Goal: Information Seeking & Learning: Learn about a topic

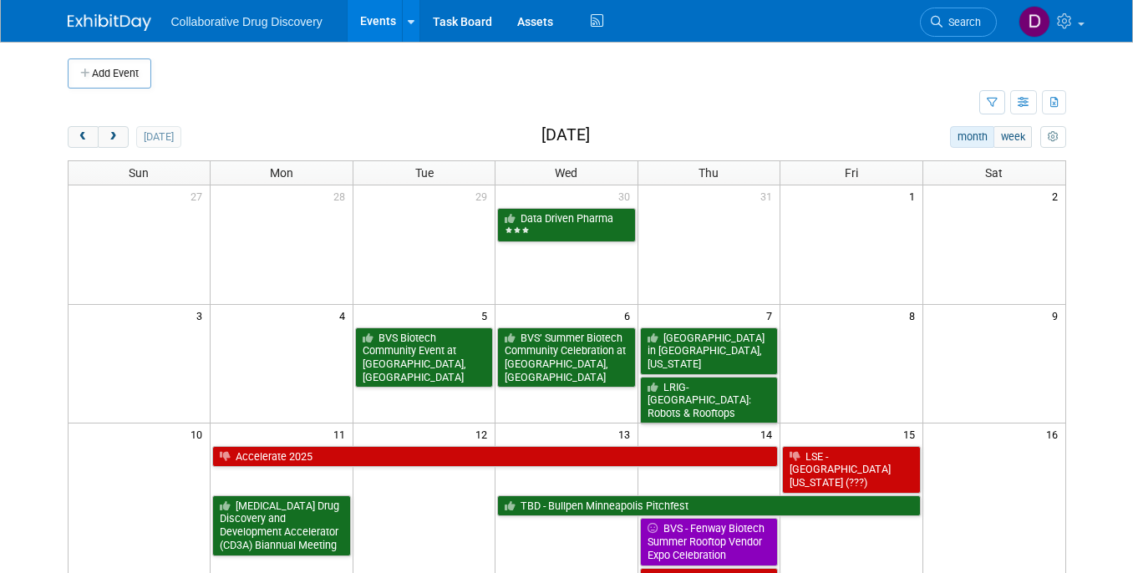
click at [941, 9] on link "Search" at bounding box center [958, 22] width 77 height 29
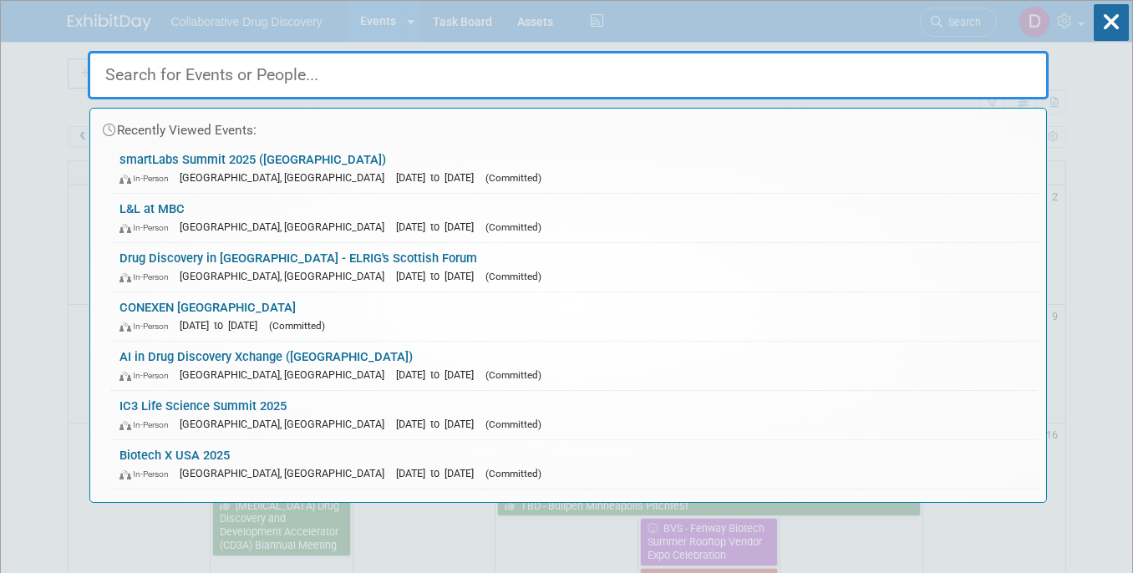
click at [311, 80] on input "text" at bounding box center [568, 75] width 961 height 48
paste input "Fragment Based Lead Discovery"
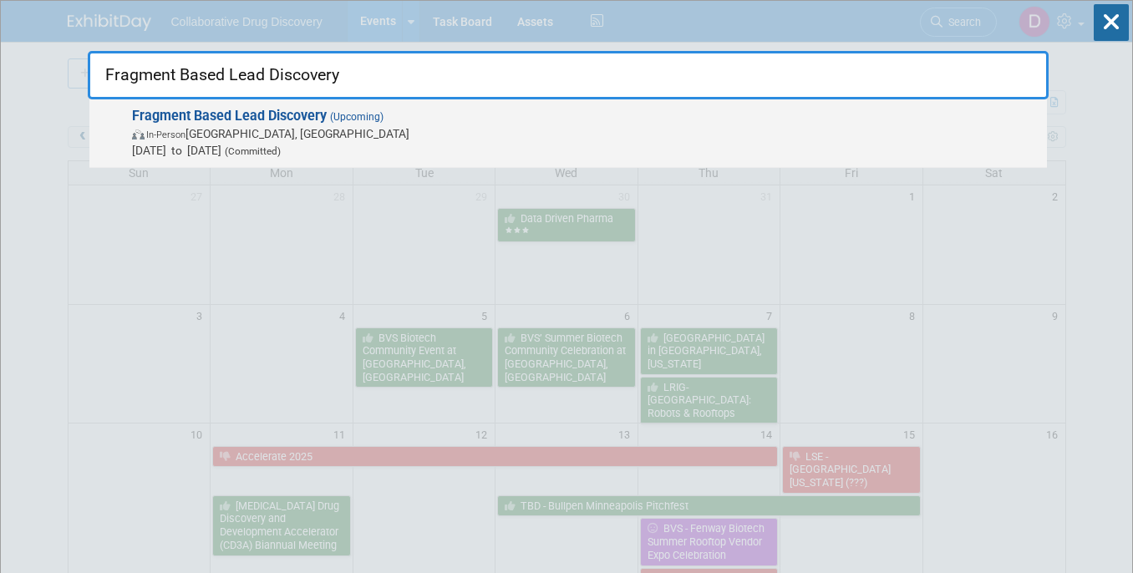
type input "Fragment Based Lead Discovery"
click at [276, 115] on strong "Fragment Based Lead Discovery" at bounding box center [229, 116] width 195 height 16
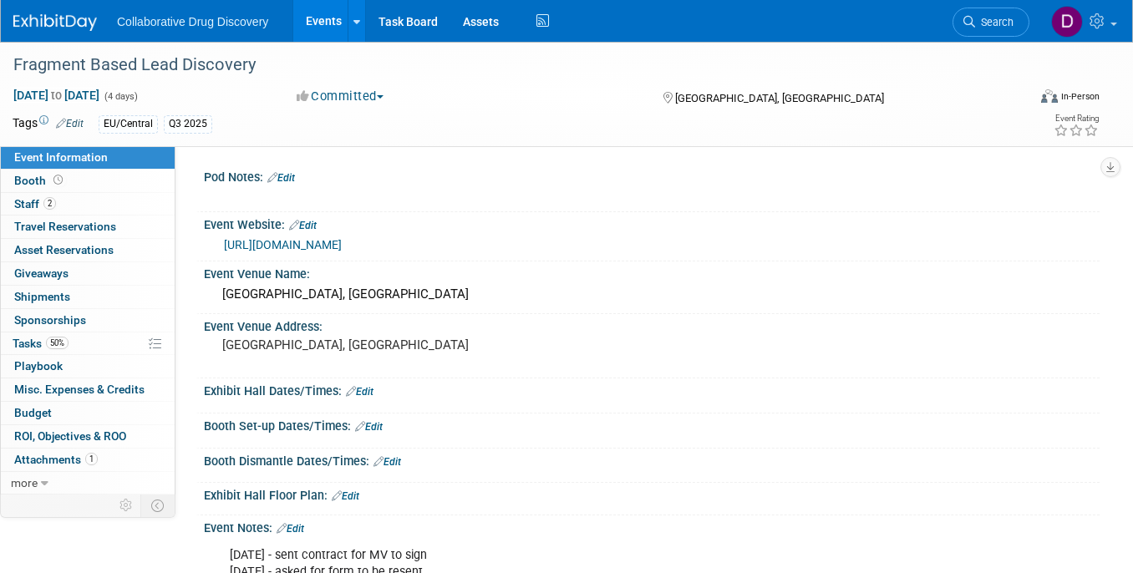
click at [317, 242] on link "[URL][DOMAIN_NAME]" at bounding box center [283, 244] width 118 height 13
click at [79, 208] on link "2 Staff 2" at bounding box center [88, 204] width 174 height 23
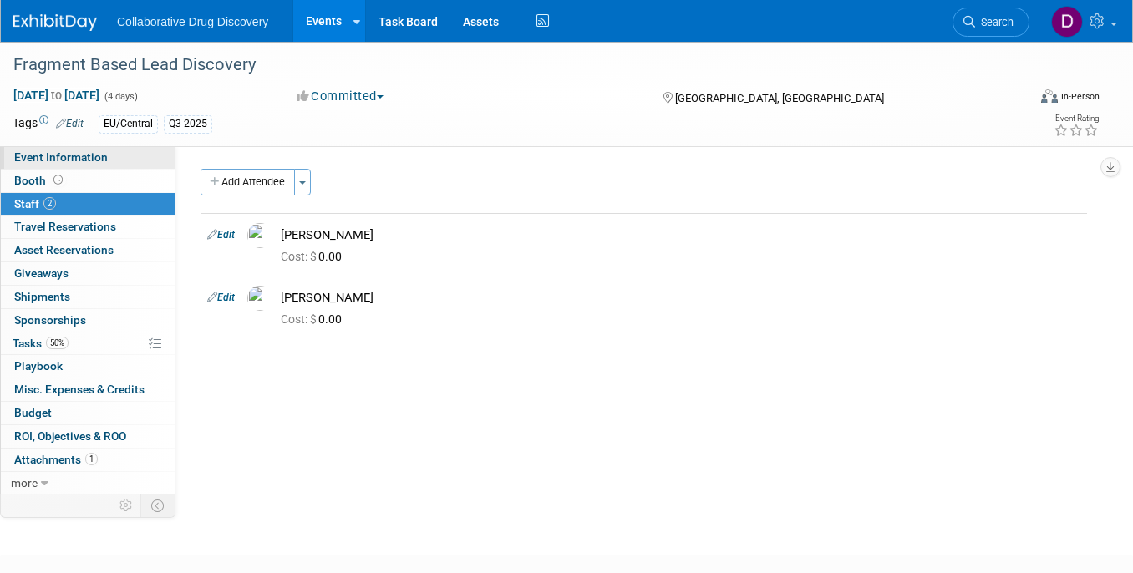
click at [89, 157] on span "Event Information" at bounding box center [61, 156] width 94 height 13
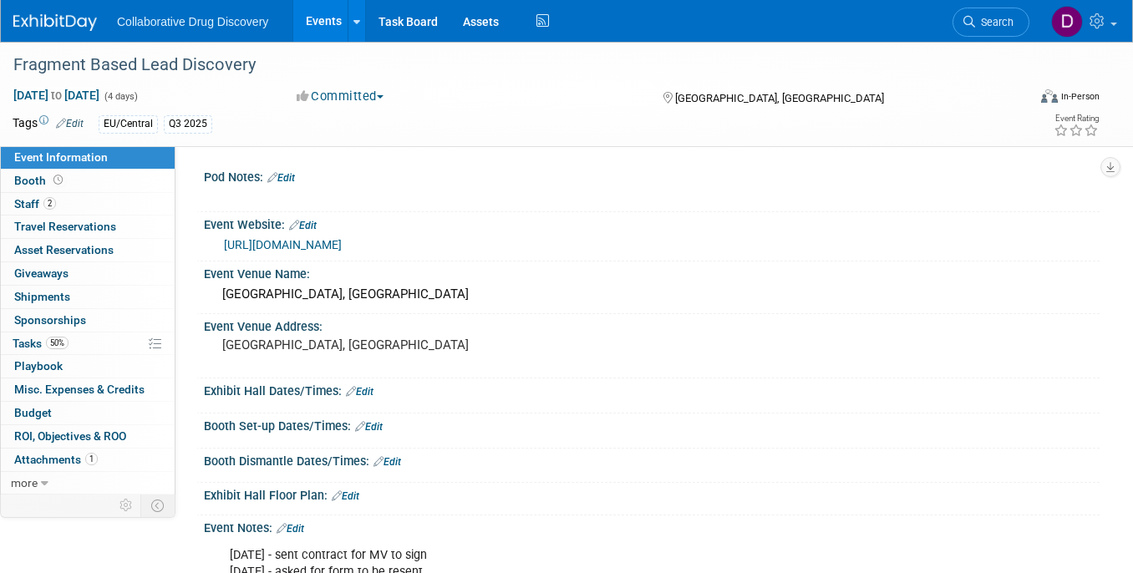
click at [323, 245] on link "https://fbldconference.org/" at bounding box center [283, 244] width 118 height 13
click at [1011, 22] on span "Search" at bounding box center [994, 22] width 38 height 13
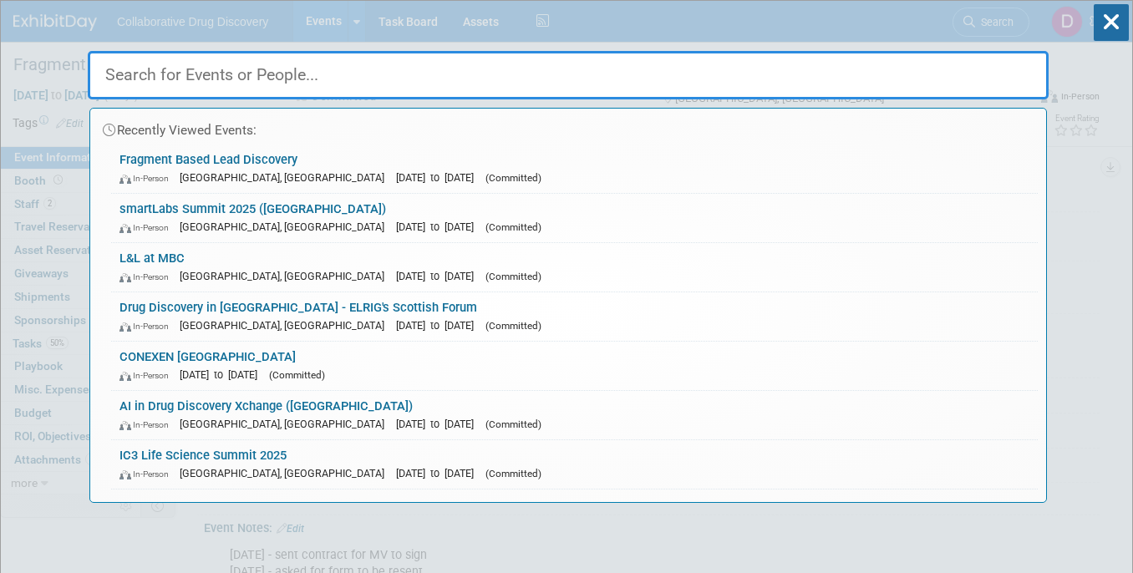
paste input "8th RSC-CICAG/RSC-BMCS in Artificial Intelligence in Chemistry"
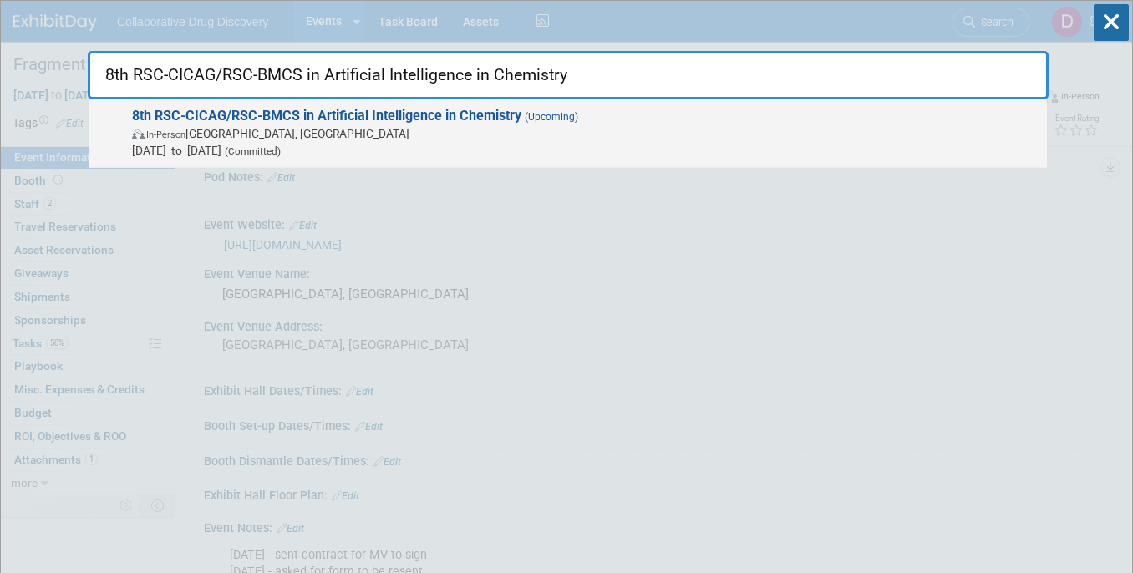
type input "8th RSC-CICAG/RSC-BMCS in Artificial Intelligence in Chemistry"
click at [309, 129] on span "In-Person Cambridge, United Kingdom" at bounding box center [585, 133] width 906 height 17
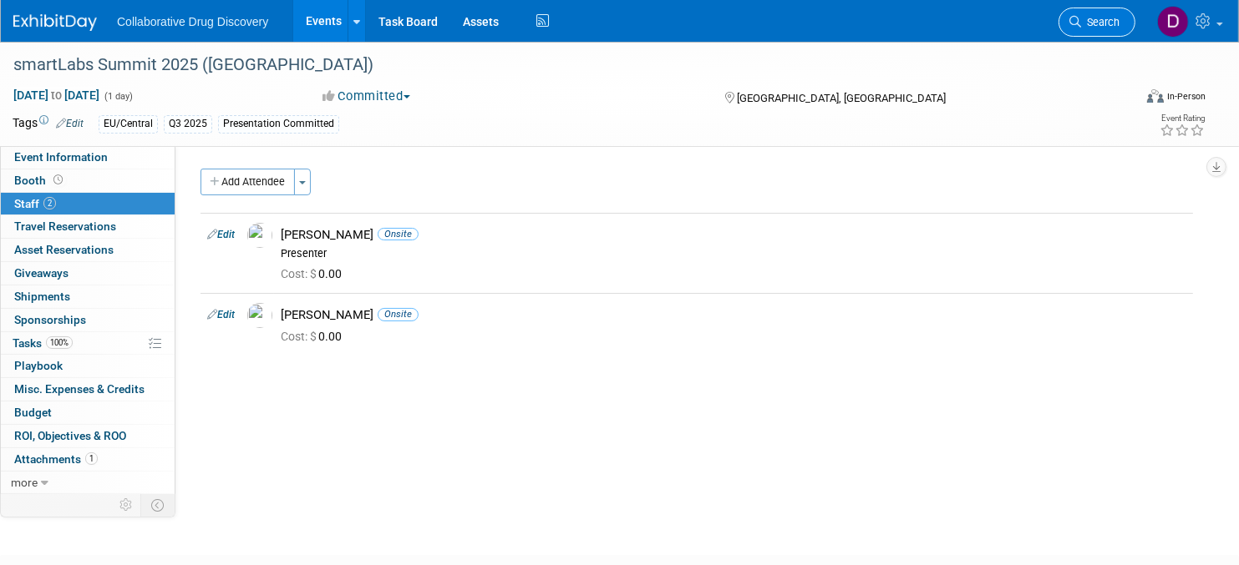
click at [1090, 34] on link "Search" at bounding box center [1096, 22] width 77 height 29
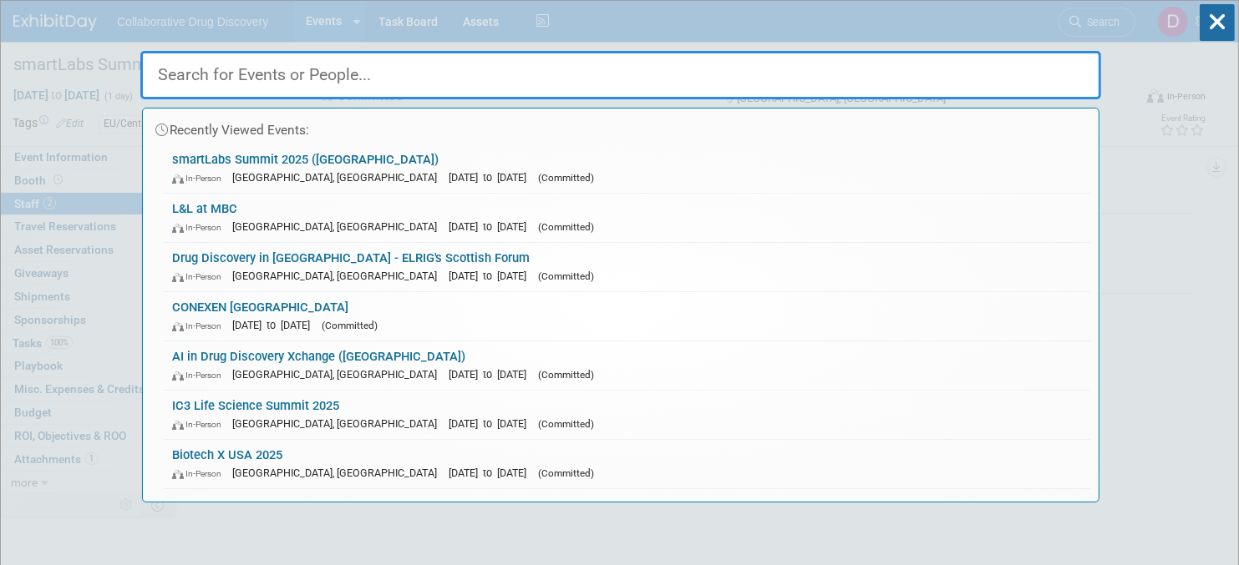
paste input "8th RSC-CICAG/RSC-BMCS in Artificial Intelligence in Chemistry"
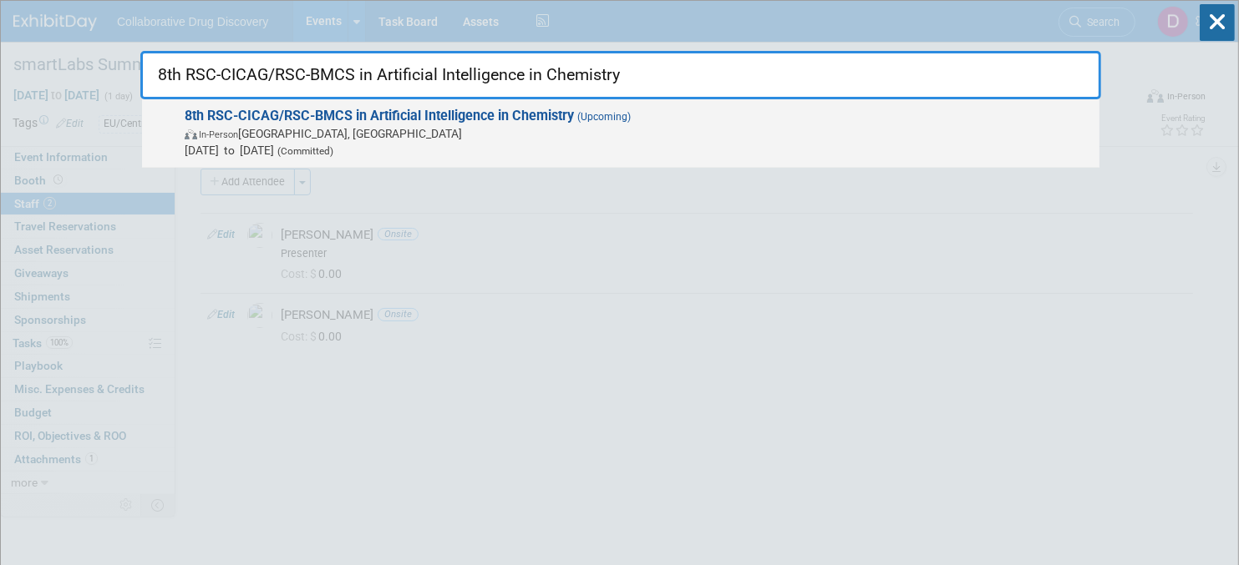
type input "8th RSC-CICAG/RSC-BMCS in Artificial Intelligence in Chemistry"
click at [388, 124] on span "8th RSC-CICAG/RSC-BMCS in Artificial Intelligence in Chemistry (Upcoming) In-Pe…" at bounding box center [635, 133] width 911 height 51
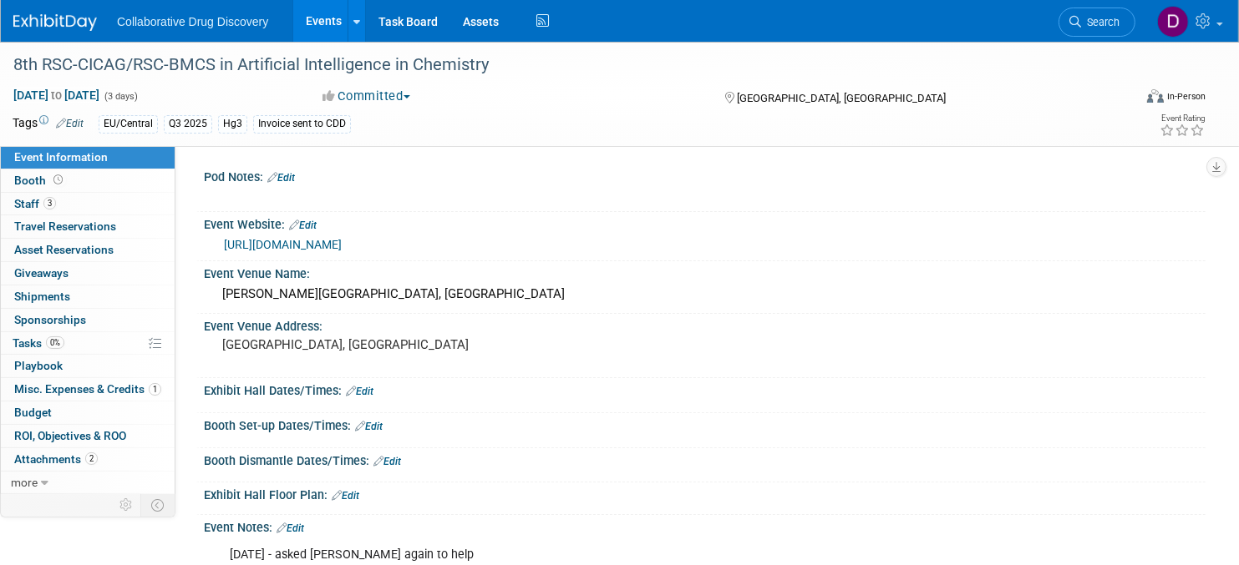
click at [342, 238] on link "https://www.rscbmcs.org/events/aichem8/" at bounding box center [283, 244] width 118 height 13
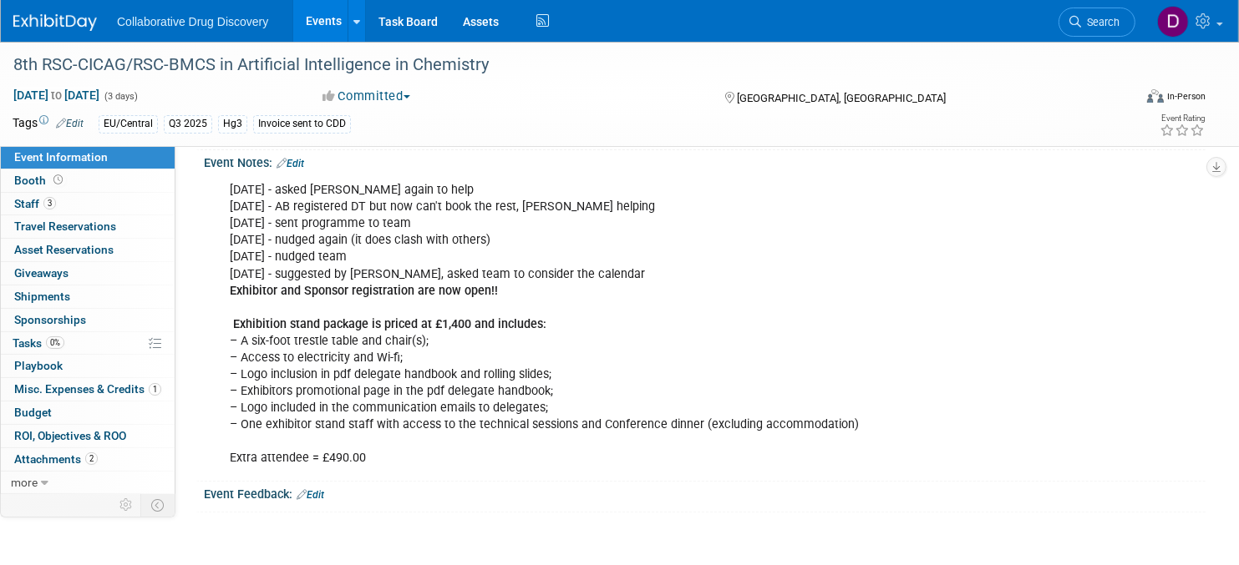
scroll to position [434, 0]
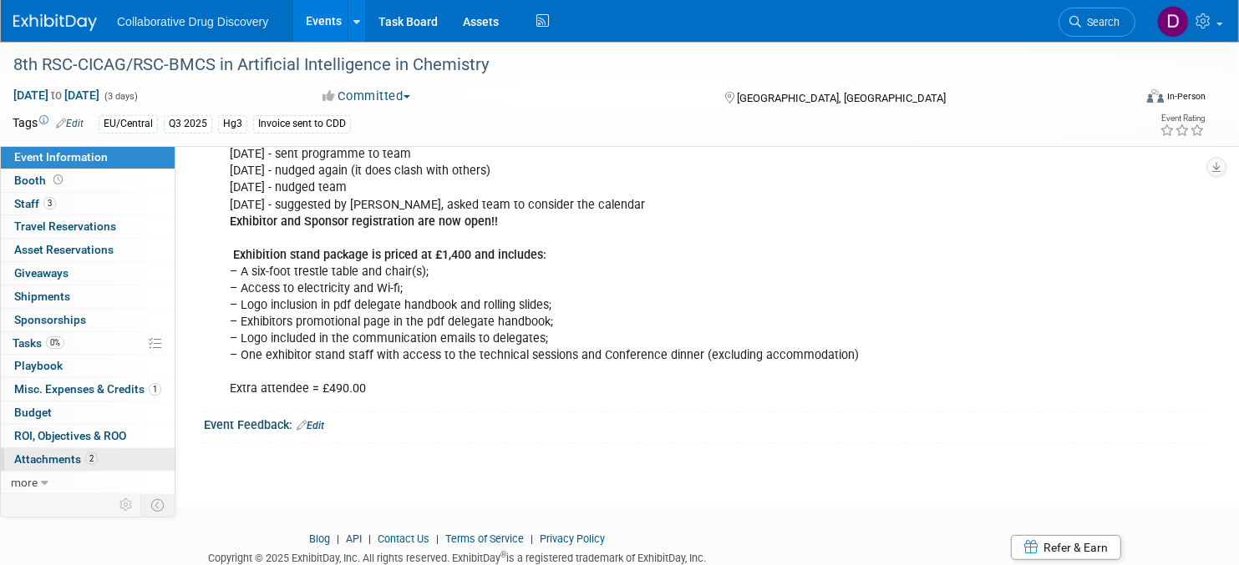
click at [99, 450] on link "2 Attachments 2" at bounding box center [88, 460] width 174 height 23
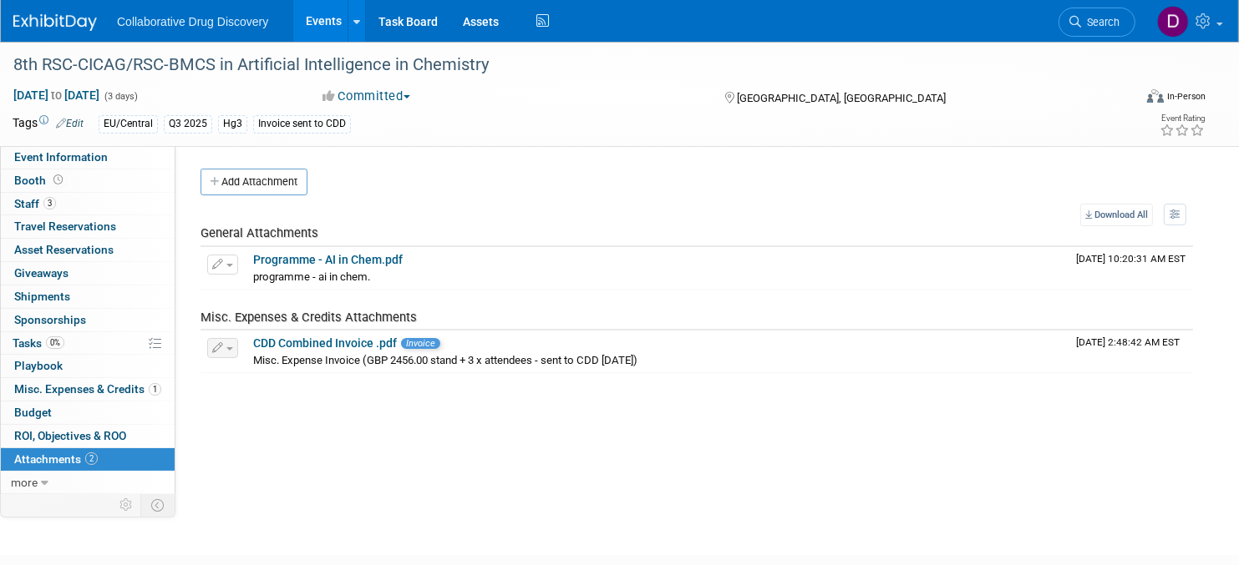
scroll to position [8, 0]
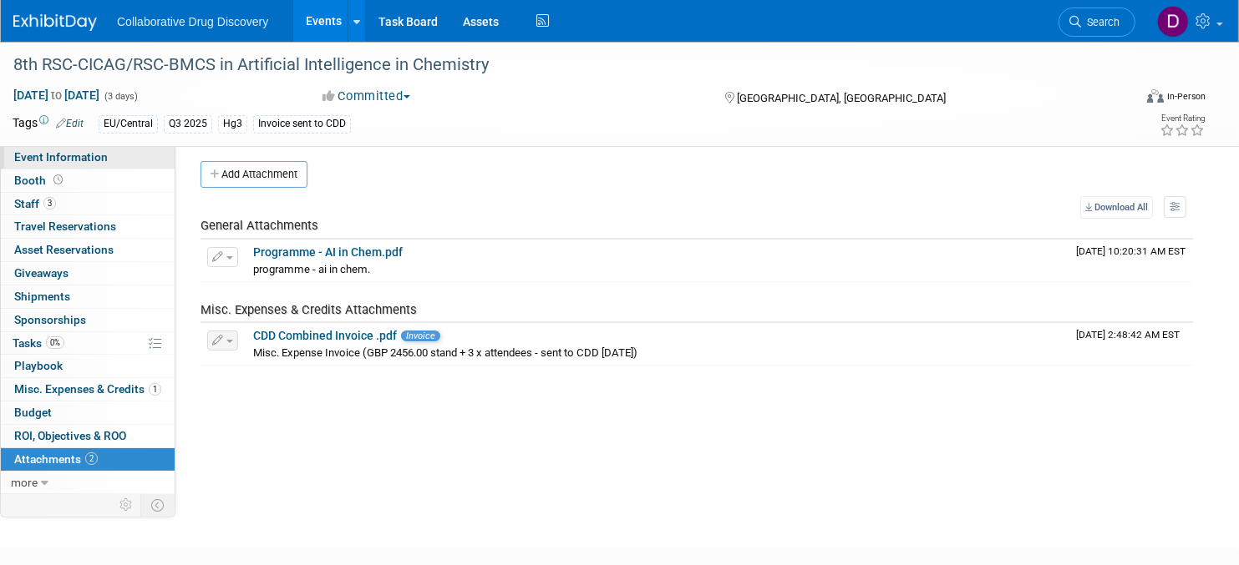
click at [90, 158] on span "Event Information" at bounding box center [61, 156] width 94 height 13
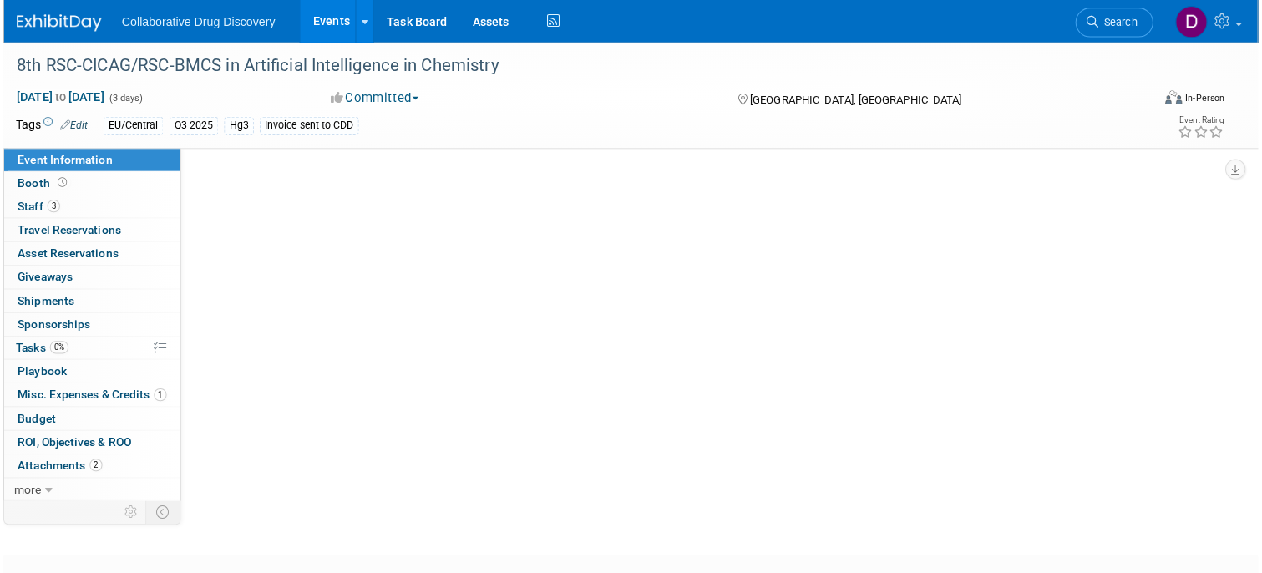
scroll to position [0, 0]
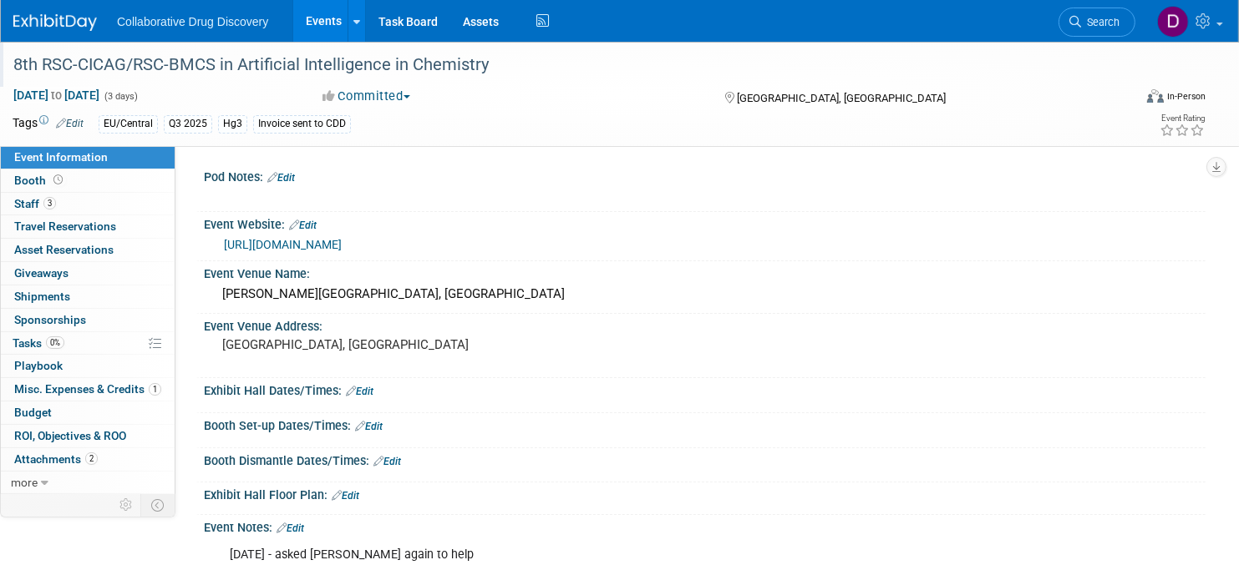
click at [293, 72] on div "8th RSC-CICAG/RSC-BMCS in Artificial Intelligence in Chemistry" at bounding box center [556, 65] width 1097 height 30
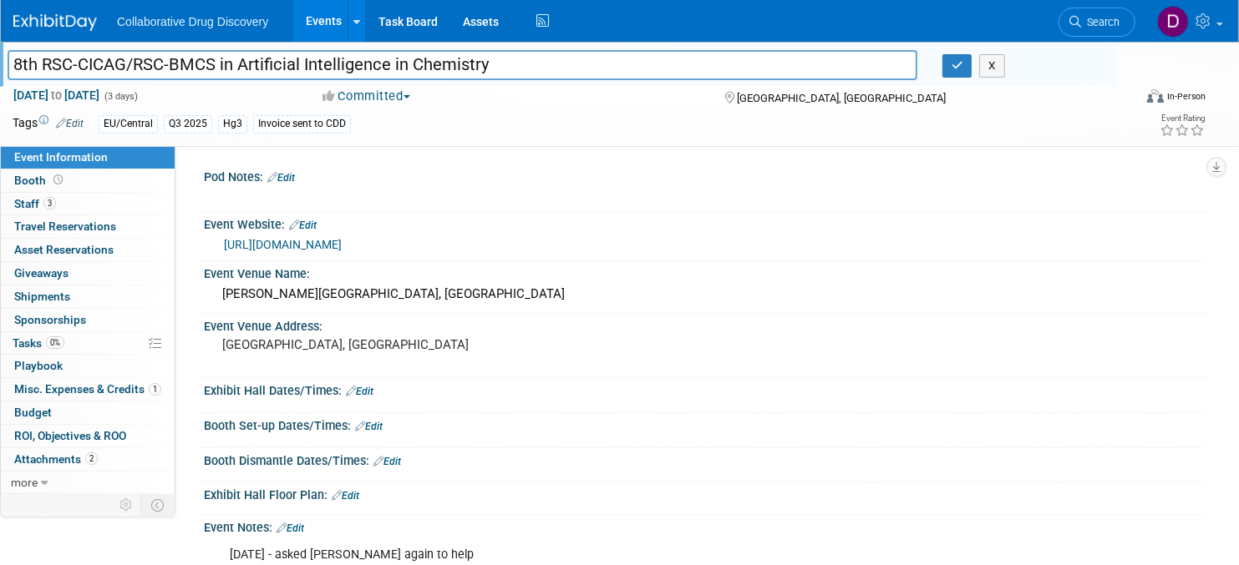
click at [293, 72] on input "8th RSC-CICAG/RSC-BMCS in Artificial Intelligence in Chemistry" at bounding box center [463, 64] width 910 height 29
click at [293, 74] on input "8th RSC-CICAG/RSC-BMCS in Artificial Intelligence in Chemistry" at bounding box center [463, 64] width 910 height 29
click at [292, 72] on input "8th RSC-CICAG/RSC-BMCS in Artificial Intelligence in Chemistry" at bounding box center [463, 64] width 910 height 29
click at [292, 71] on input "8th RSC-CICAG/RSC-BMCS in Artificial Intelligence in Chemistry" at bounding box center [463, 64] width 910 height 29
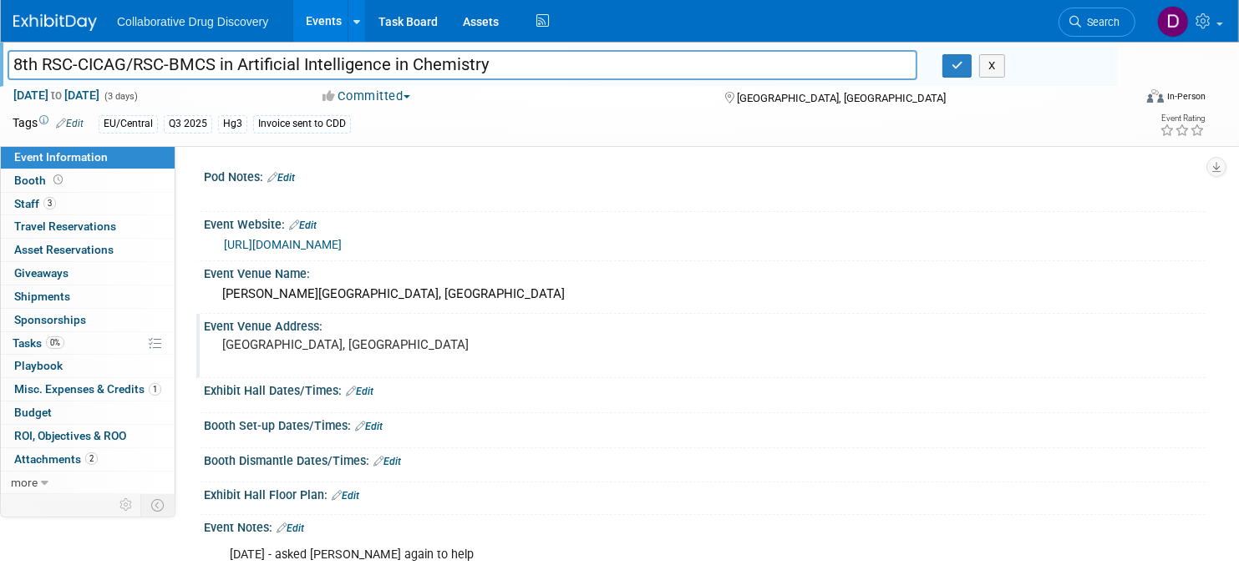
click at [276, 347] on pre "[GEOGRAPHIC_DATA], [GEOGRAPHIC_DATA]" at bounding box center [412, 344] width 381 height 15
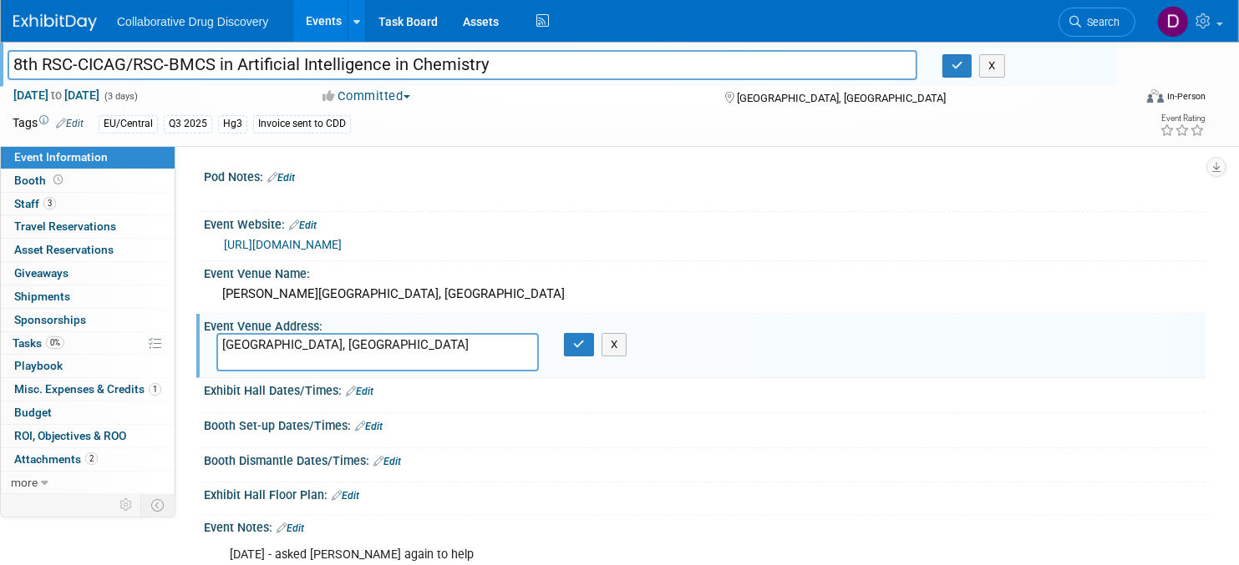
click at [276, 346] on textarea "[GEOGRAPHIC_DATA], [GEOGRAPHIC_DATA]" at bounding box center [377, 352] width 322 height 38
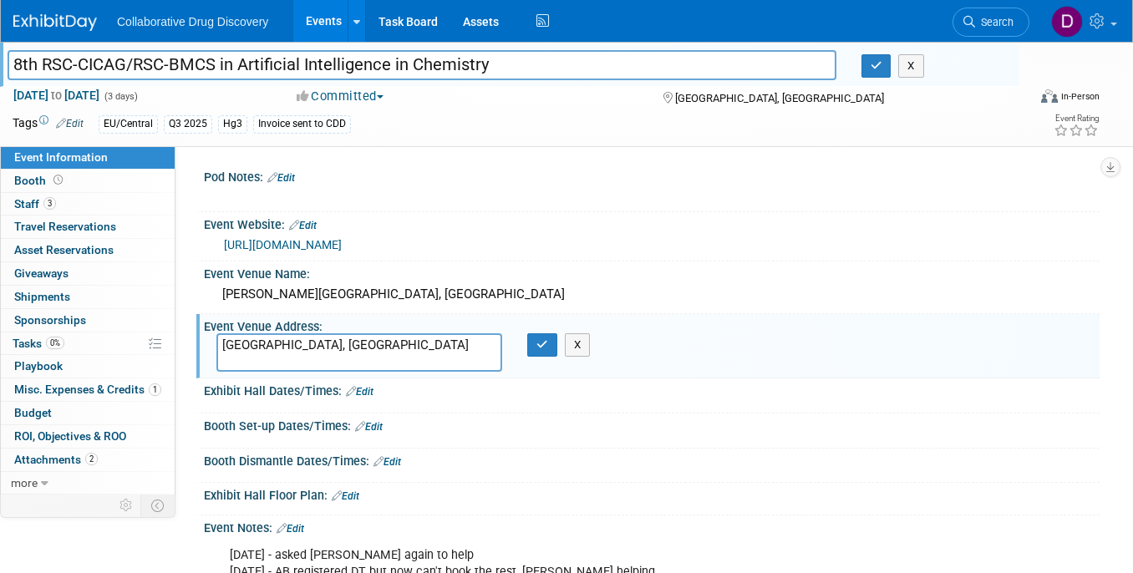
click at [459, 156] on div "Pod Notes: Edit X Edit" at bounding box center [637, 319] width 924 height 346
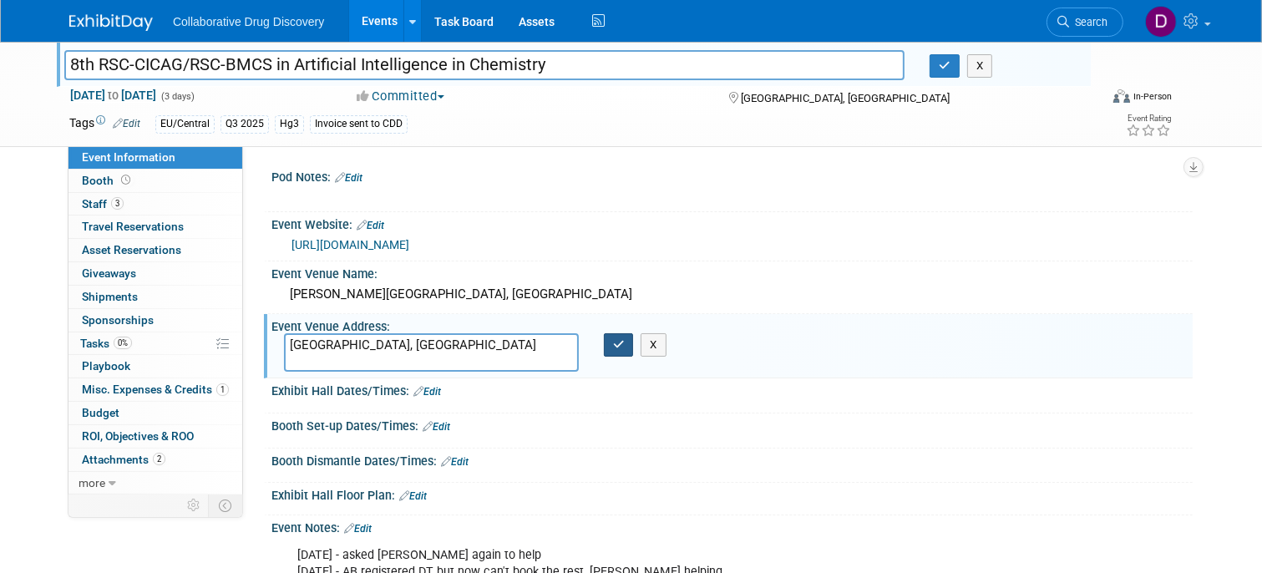
click at [621, 346] on icon "button" at bounding box center [619, 344] width 12 height 11
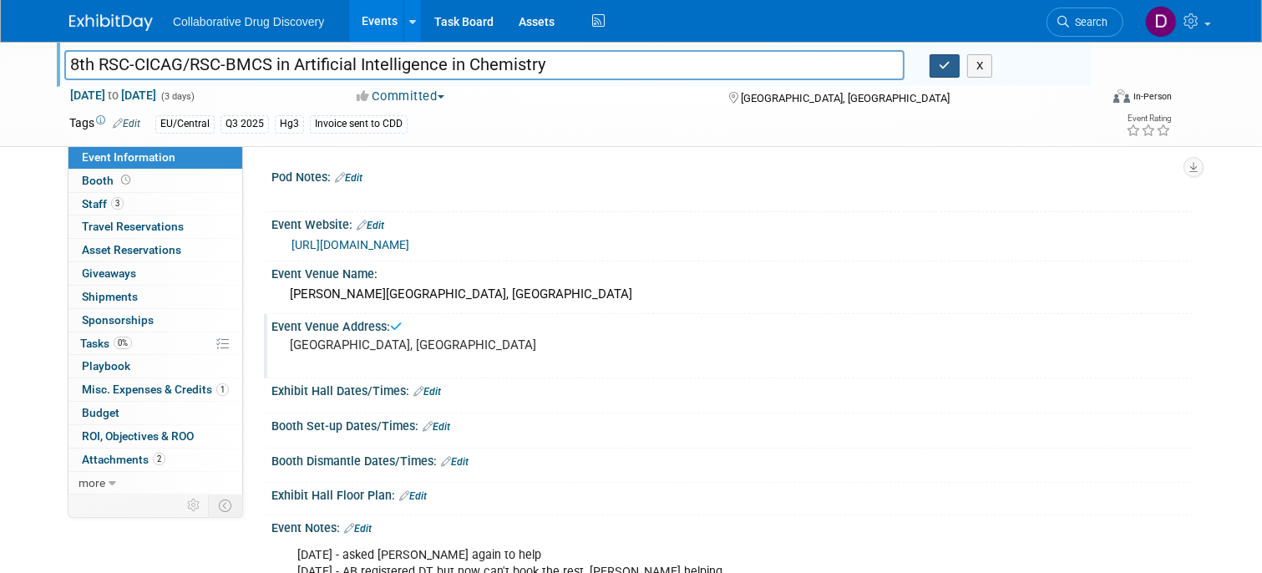
click at [932, 65] on button "button" at bounding box center [945, 65] width 30 height 23
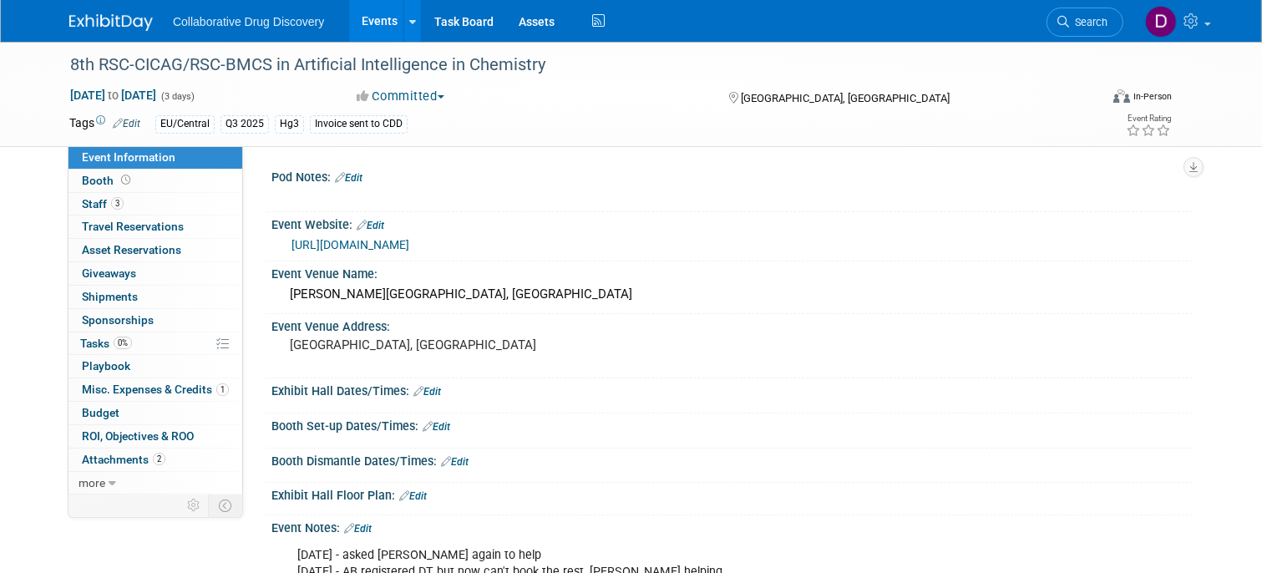
click at [403, 245] on link "[URL][DOMAIN_NAME]" at bounding box center [351, 244] width 118 height 13
click at [1073, 22] on span "Search" at bounding box center [1088, 22] width 38 height 13
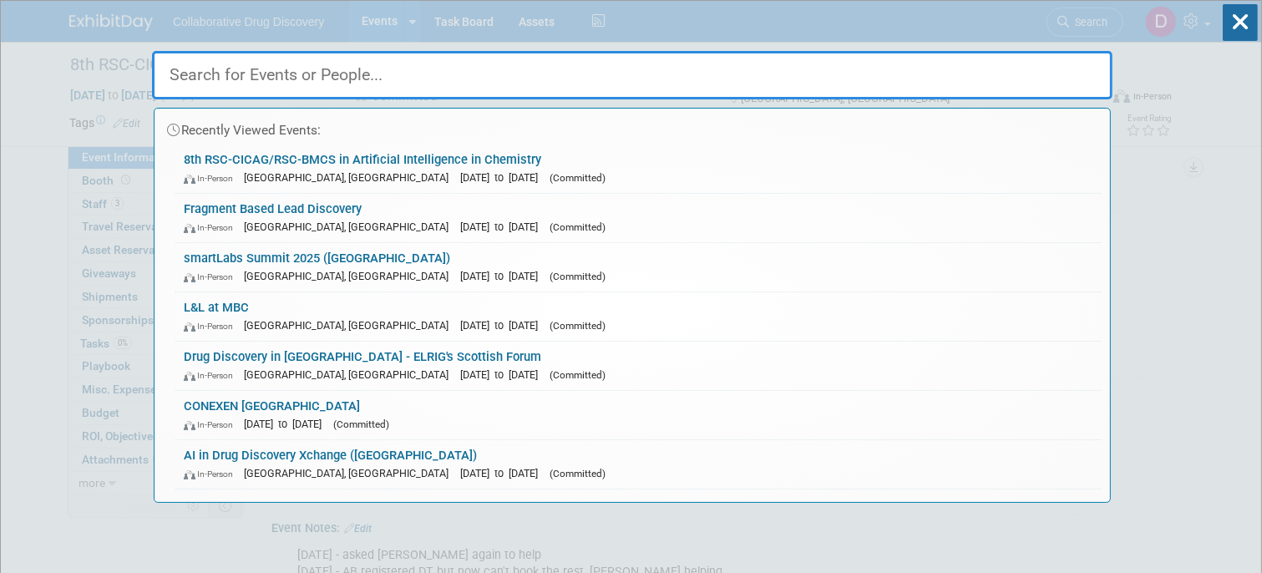
click at [280, 71] on input "text" at bounding box center [632, 75] width 961 height 48
paste input "AI-Enhanced, Chemically Aware Workflows for Chemical and Biological Drug Discov…"
type input "AI-Enhanced, Chemically Aware Workflows for Chemical and Biological Drug Discov…"
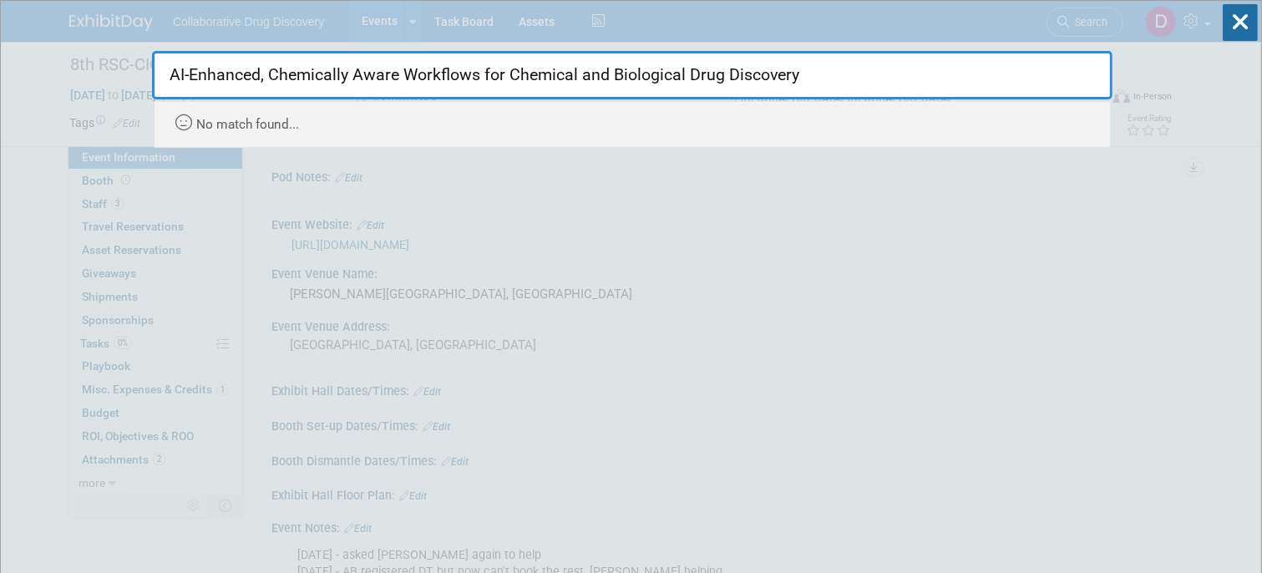
click at [544, 67] on input "AI-Enhanced, Chemically Aware Workflows for Chemical and Biological Drug Discov…" at bounding box center [632, 75] width 961 height 48
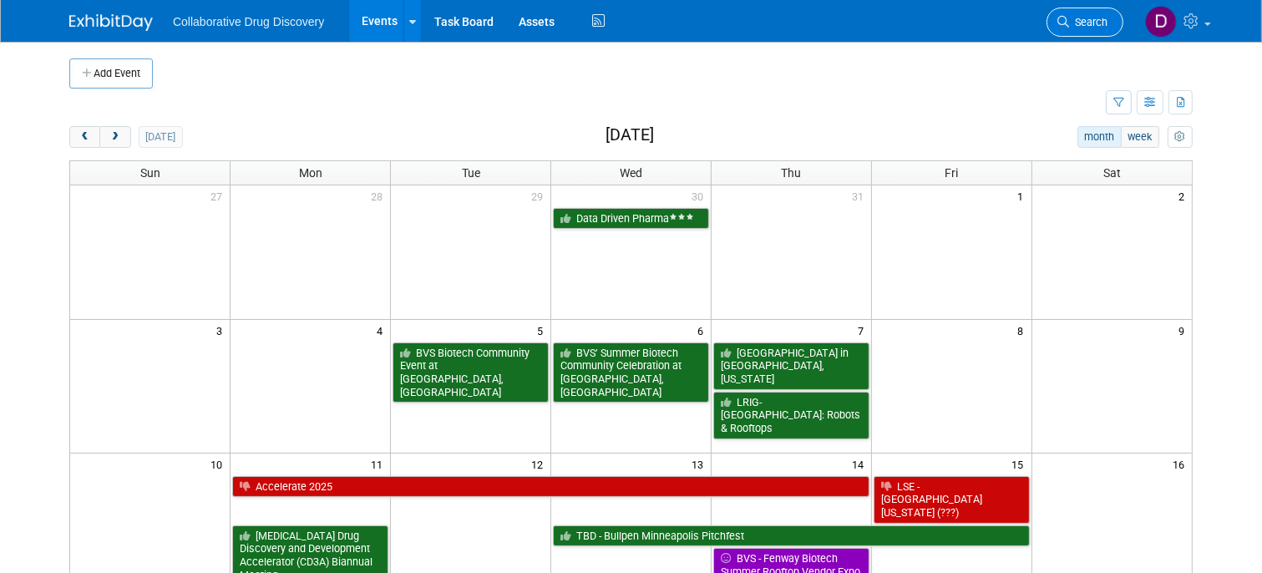
click at [1091, 22] on span "Search" at bounding box center [1088, 22] width 38 height 13
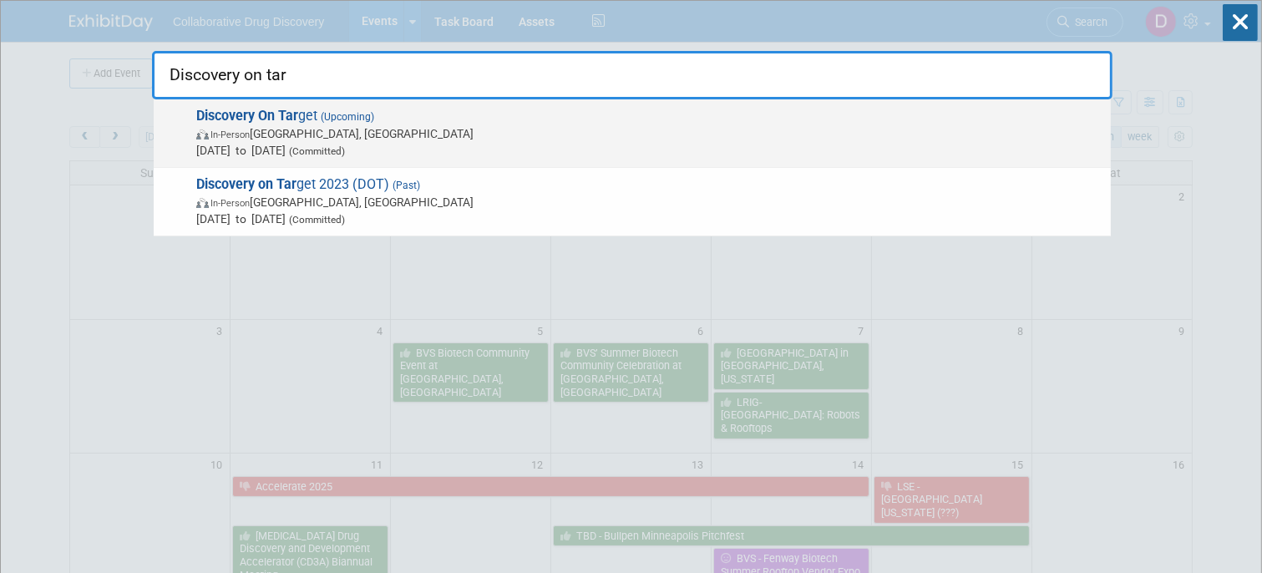
type input "Discovery on tar"
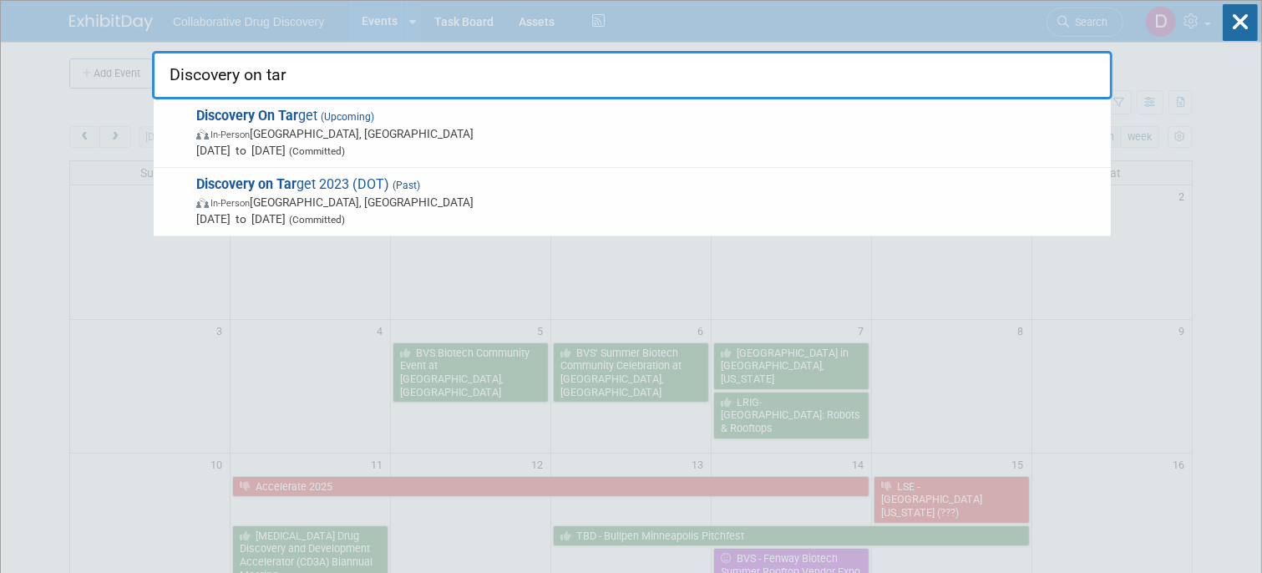
click at [576, 122] on span "Discovery On Tar get (Upcoming) In-Person [GEOGRAPHIC_DATA], [GEOGRAPHIC_DATA] …" at bounding box center [646, 133] width 911 height 51
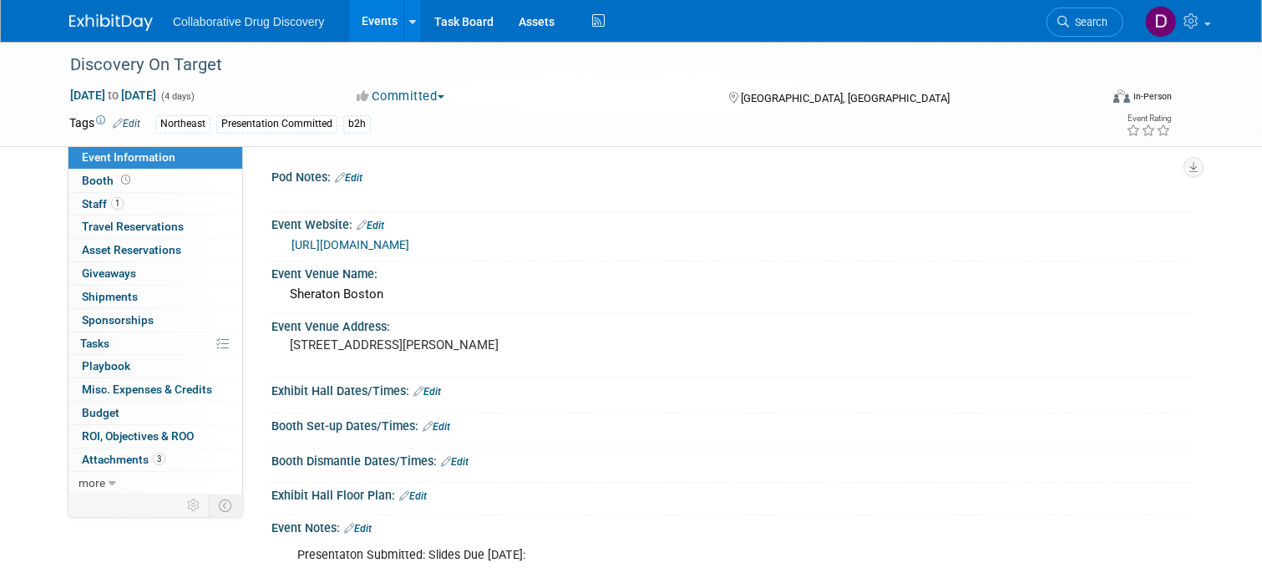
scroll to position [282, 0]
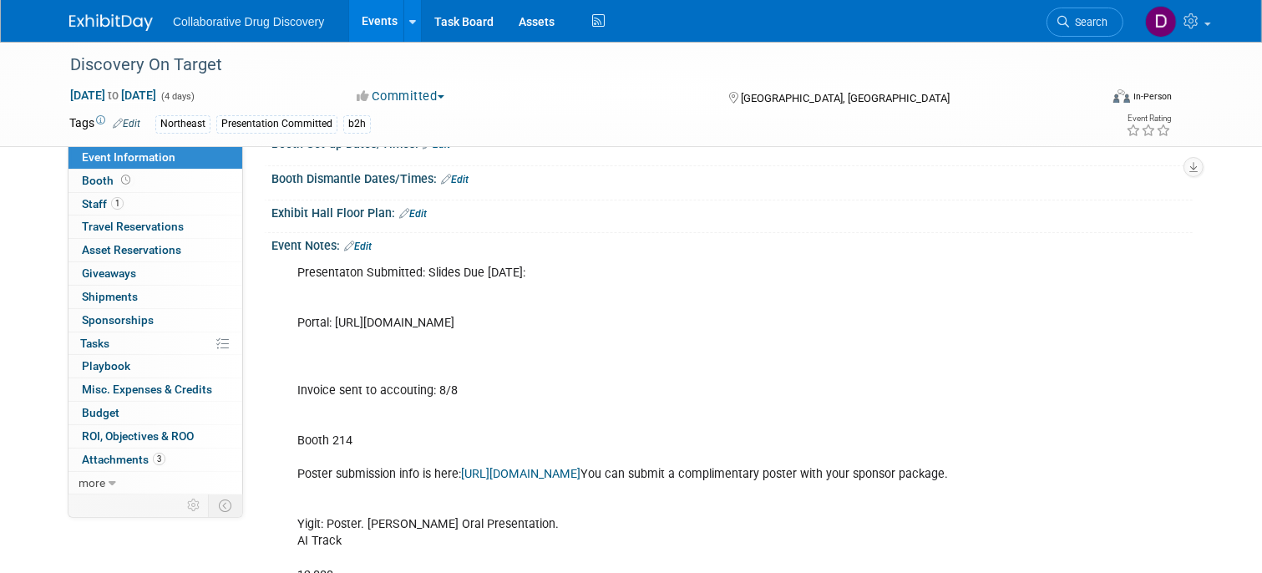
click at [541, 473] on link "[URL][DOMAIN_NAME]" at bounding box center [520, 474] width 119 height 14
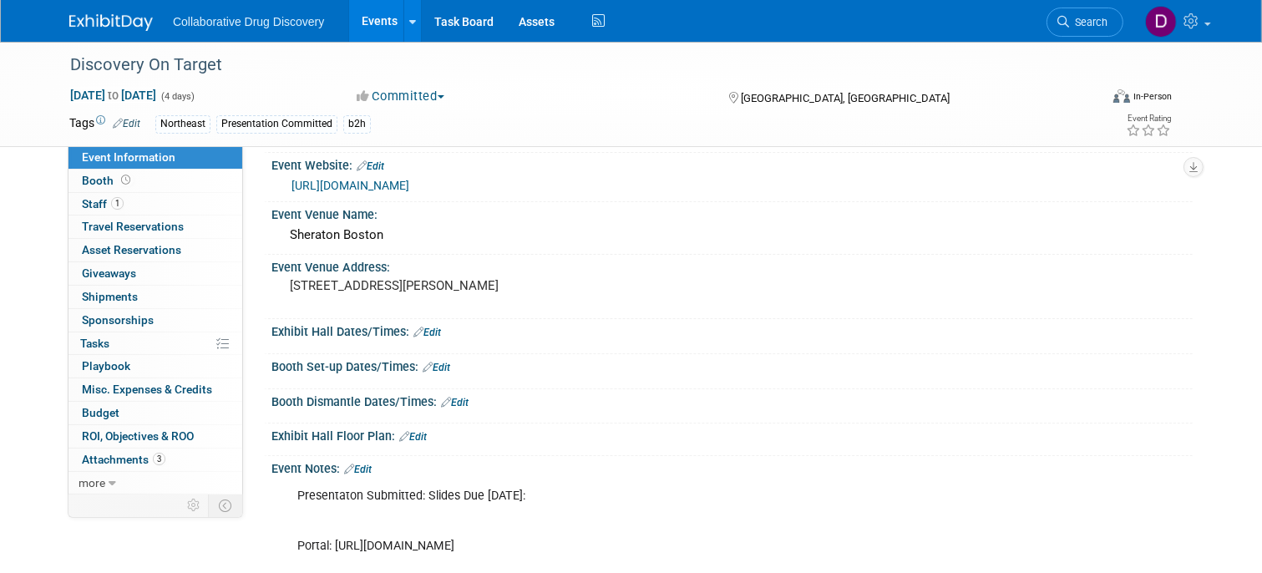
scroll to position [0, 0]
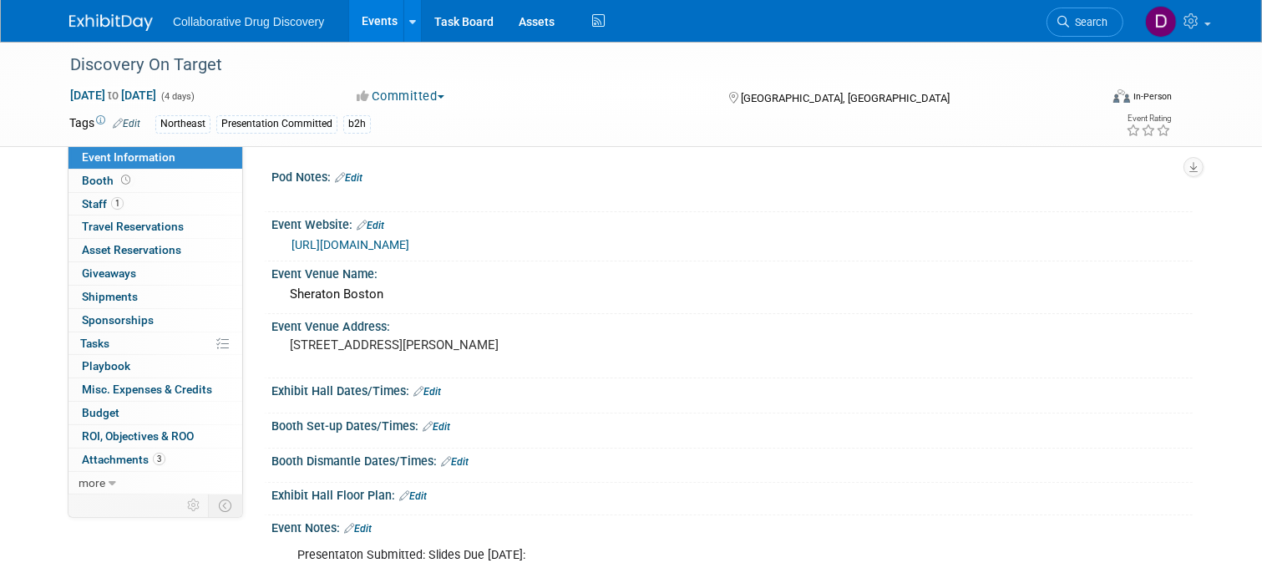
click at [409, 249] on link "https://www.discoveryontarget.com/" at bounding box center [351, 244] width 118 height 13
click at [170, 75] on div "Discovery On Target" at bounding box center [571, 65] width 1014 height 30
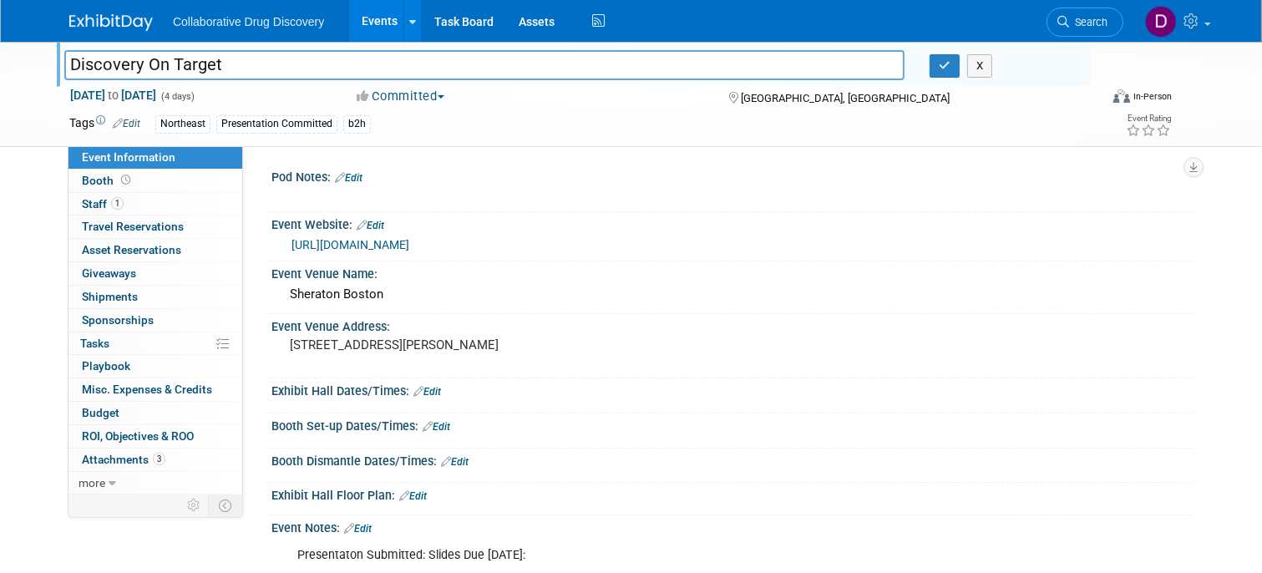
click at [170, 75] on input "Discovery On Target" at bounding box center [484, 64] width 840 height 29
click at [941, 68] on icon "button" at bounding box center [945, 65] width 12 height 11
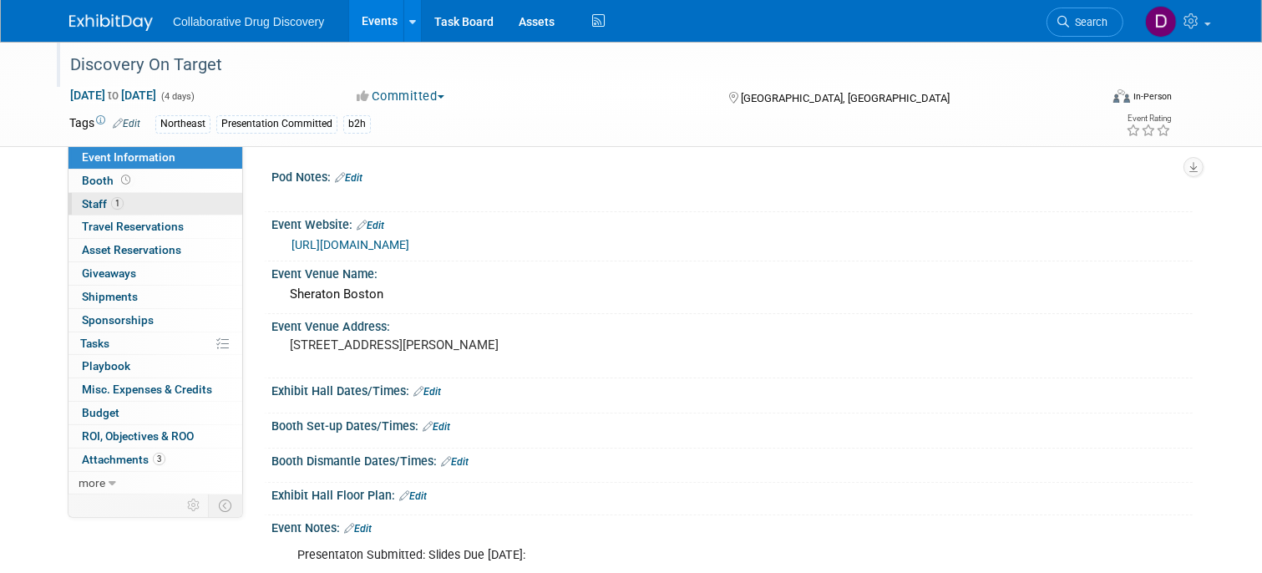
click at [129, 207] on link "1 Staff 1" at bounding box center [155, 204] width 174 height 23
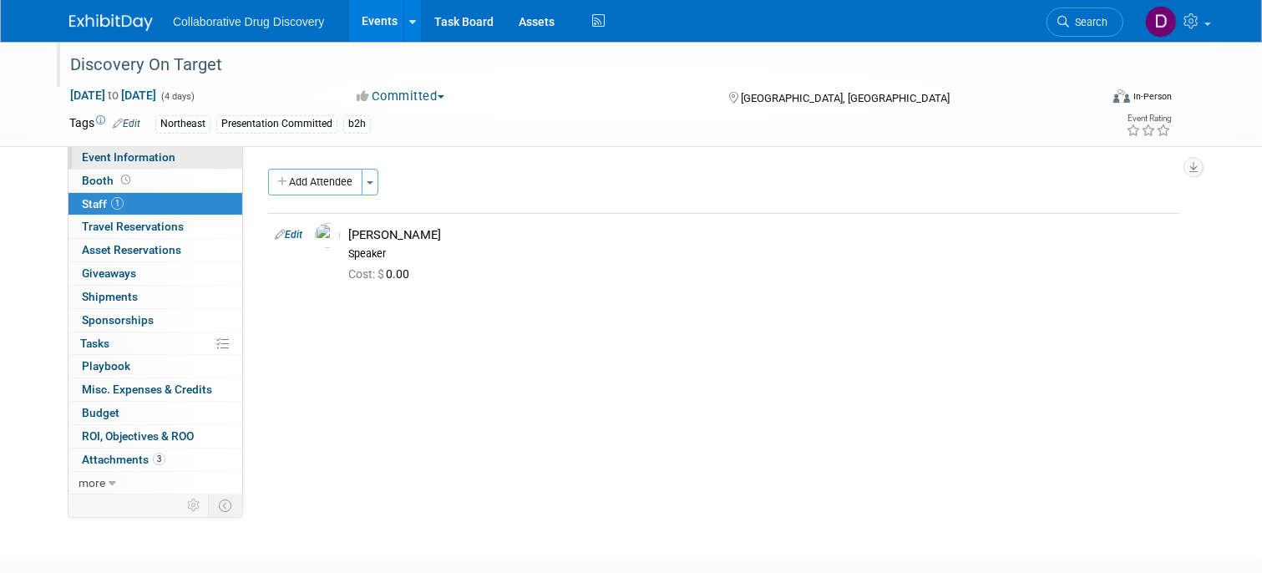
click at [129, 160] on span "Event Information" at bounding box center [129, 156] width 94 height 13
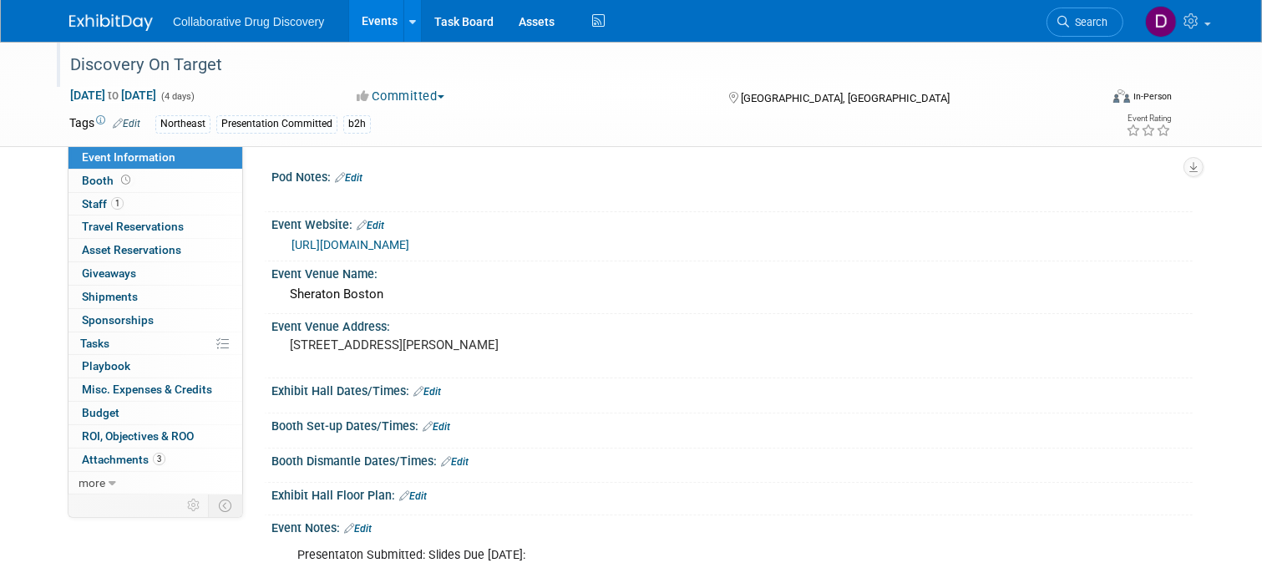
click at [309, 251] on link "https://www.discoveryontarget.com/" at bounding box center [351, 244] width 118 height 13
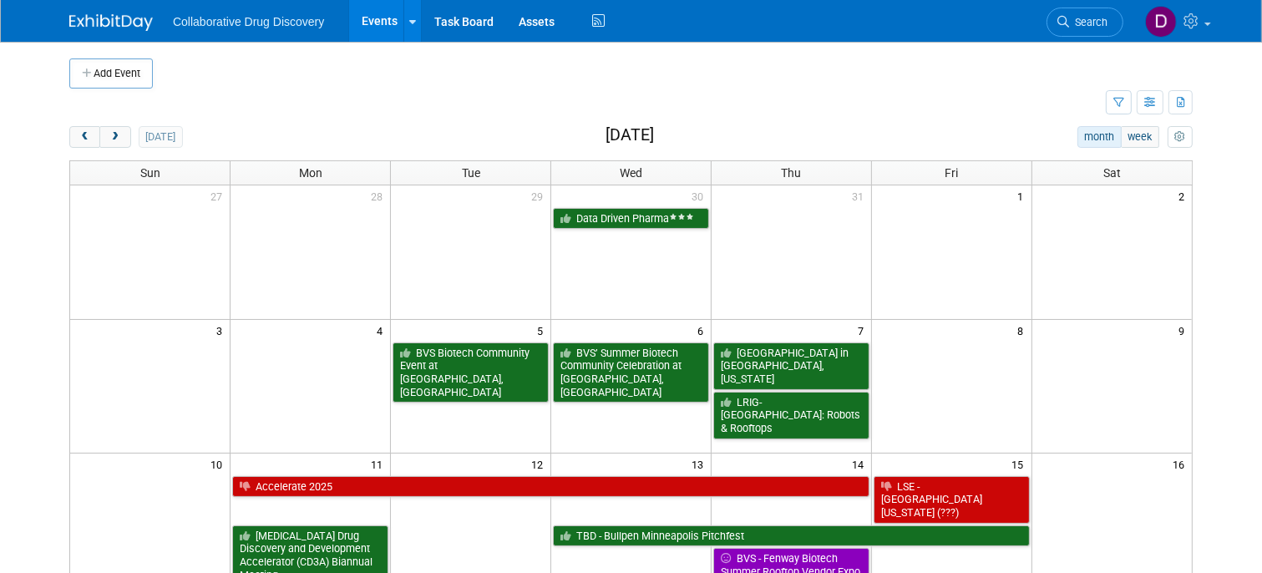
click at [1103, 15] on link "Search" at bounding box center [1085, 22] width 77 height 29
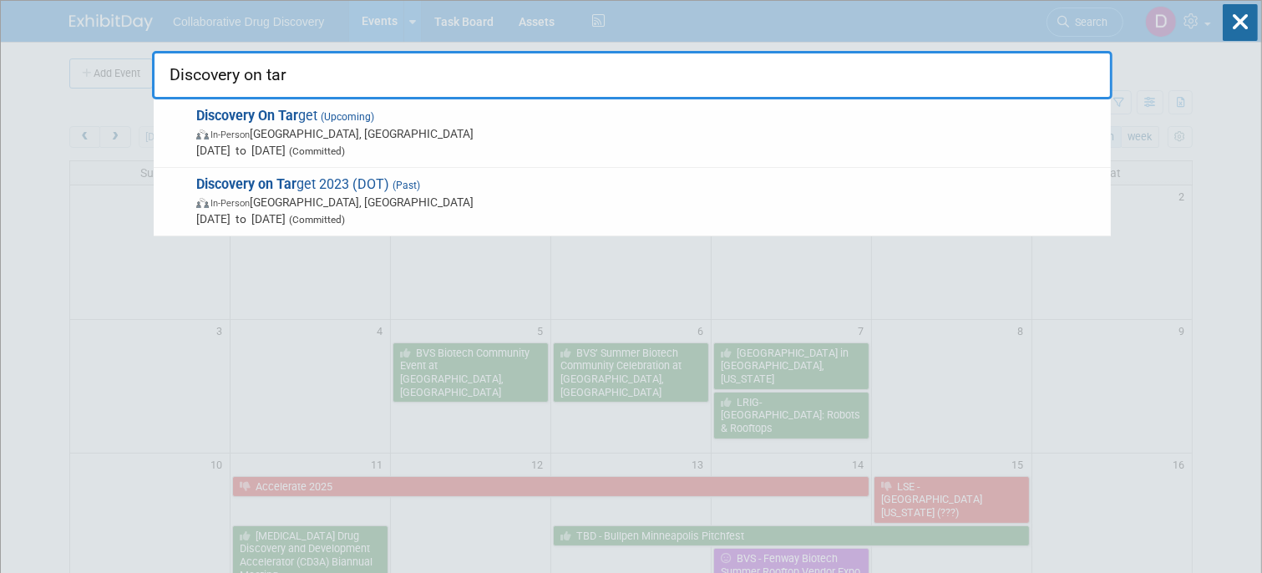
type input "Discovery on tar"
click at [383, 134] on span "In-Person [GEOGRAPHIC_DATA], [GEOGRAPHIC_DATA]" at bounding box center [649, 133] width 906 height 17
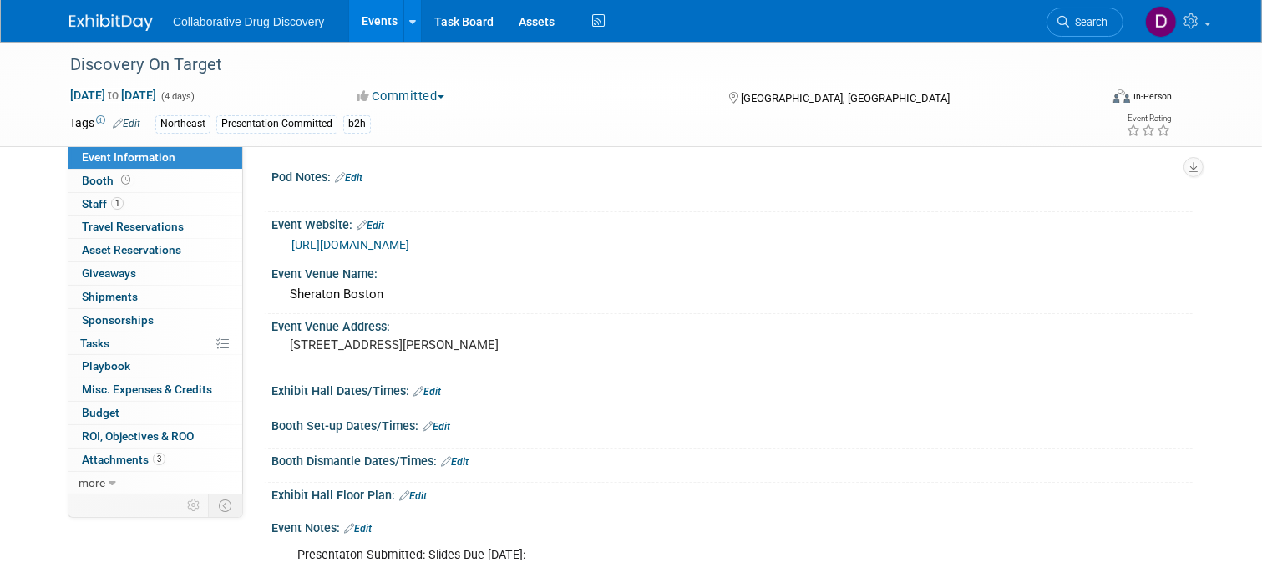
click at [356, 250] on link "[URL][DOMAIN_NAME]" at bounding box center [351, 244] width 118 height 13
click at [109, 185] on span "Booth" at bounding box center [108, 180] width 52 height 13
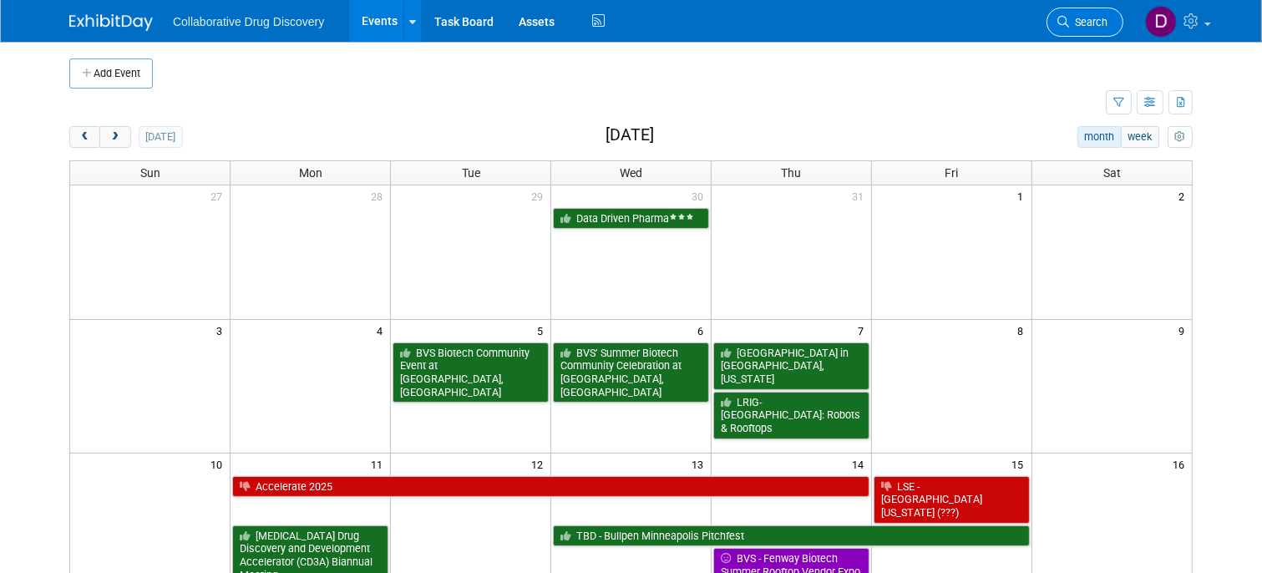
click at [1077, 25] on span "Search" at bounding box center [1088, 22] width 38 height 13
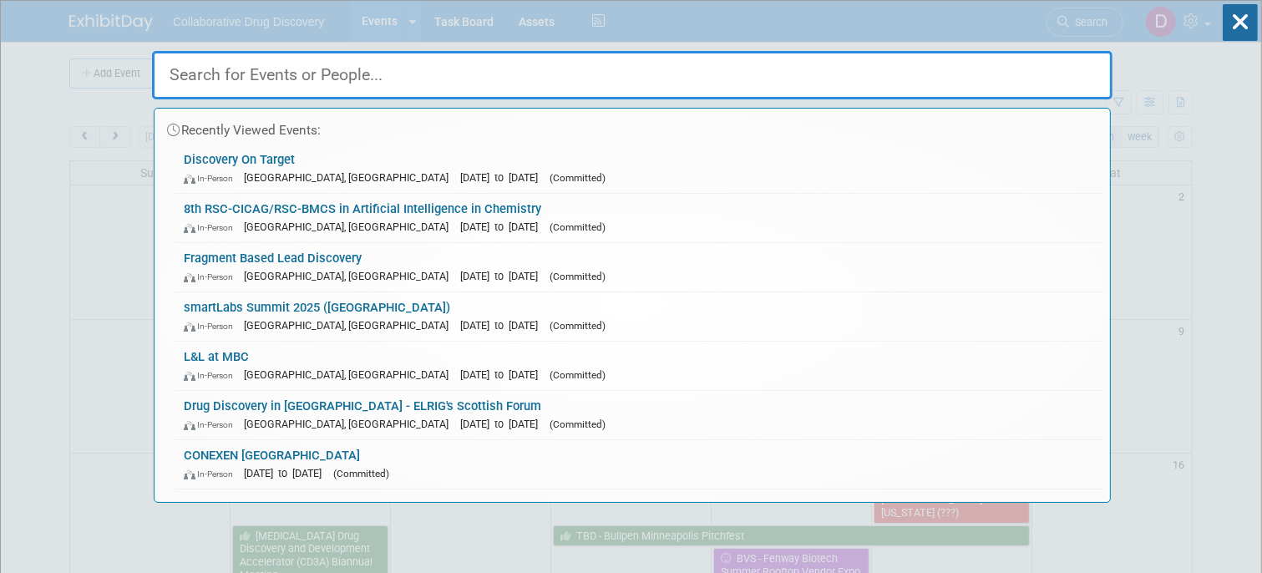
click at [314, 82] on input "text" at bounding box center [632, 75] width 961 height 48
paste input "smartLabs Summit 2025"
type input "smartLabs Summit 2025"
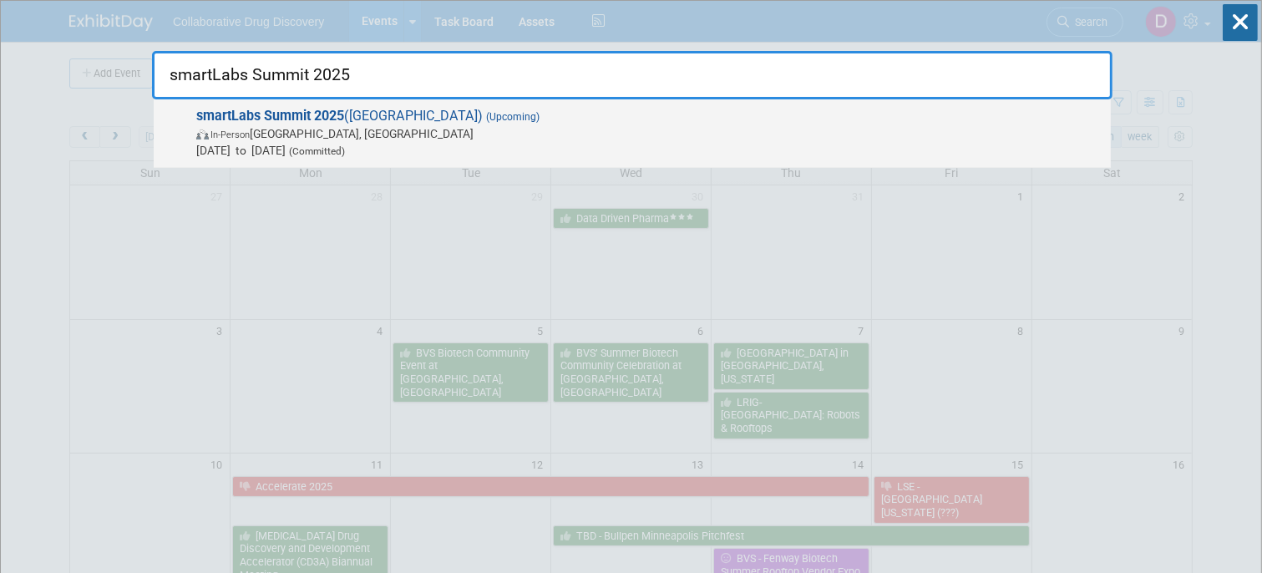
click at [357, 132] on span "In-Person [GEOGRAPHIC_DATA], [GEOGRAPHIC_DATA]" at bounding box center [649, 133] width 906 height 17
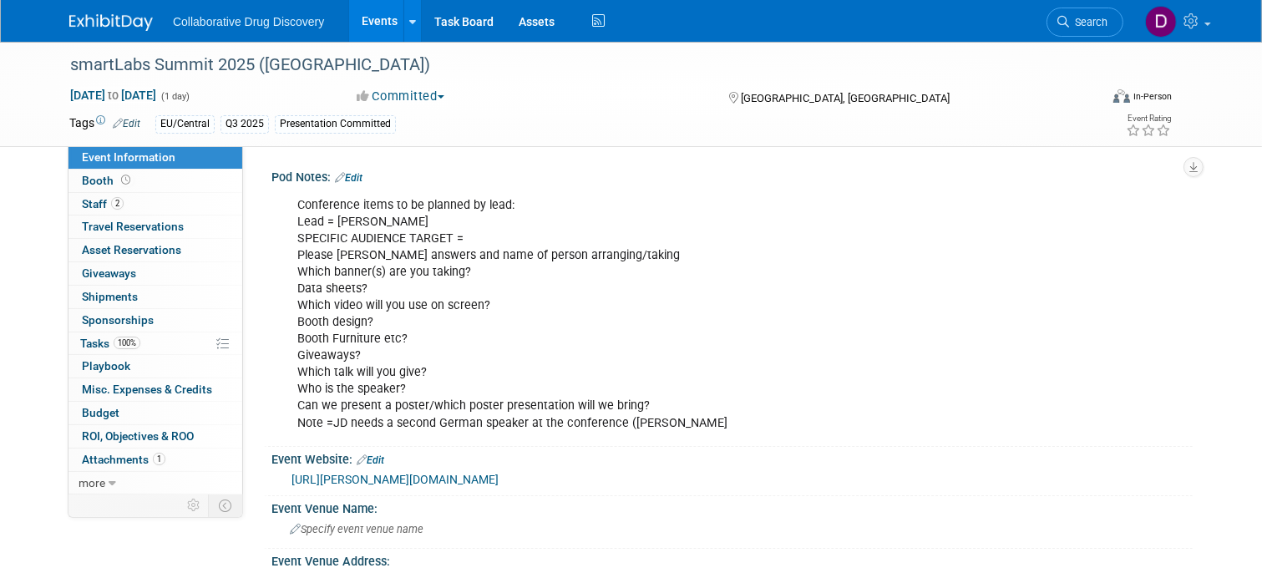
click at [376, 216] on div "Conference items to be planned by lead: Lead = Joanna SPECIFIC AUDIENCE TARGET …" at bounding box center [650, 314] width 728 height 251
click at [376, 215] on div "Conference items to be planned by lead: Lead = Joanna SPECIFIC AUDIENCE TARGET …" at bounding box center [650, 314] width 728 height 251
click at [467, 479] on link "[URL][PERSON_NAME][DOMAIN_NAME]" at bounding box center [395, 479] width 207 height 13
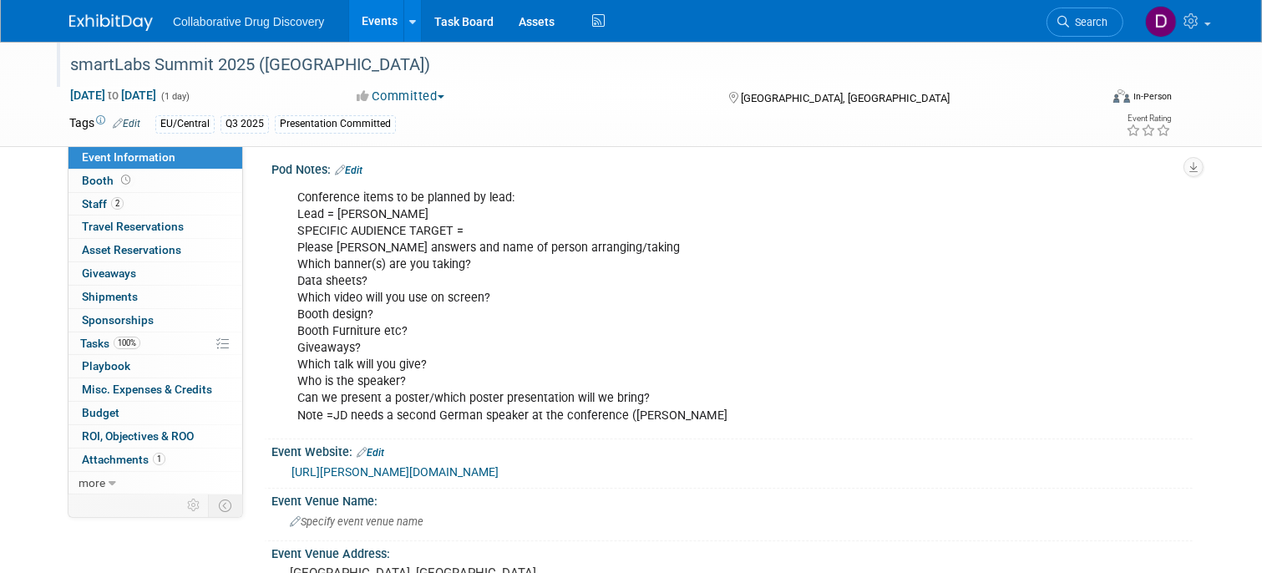
click at [163, 63] on div "smartLabs Summit 2025 ([GEOGRAPHIC_DATA])" at bounding box center [571, 65] width 1014 height 30
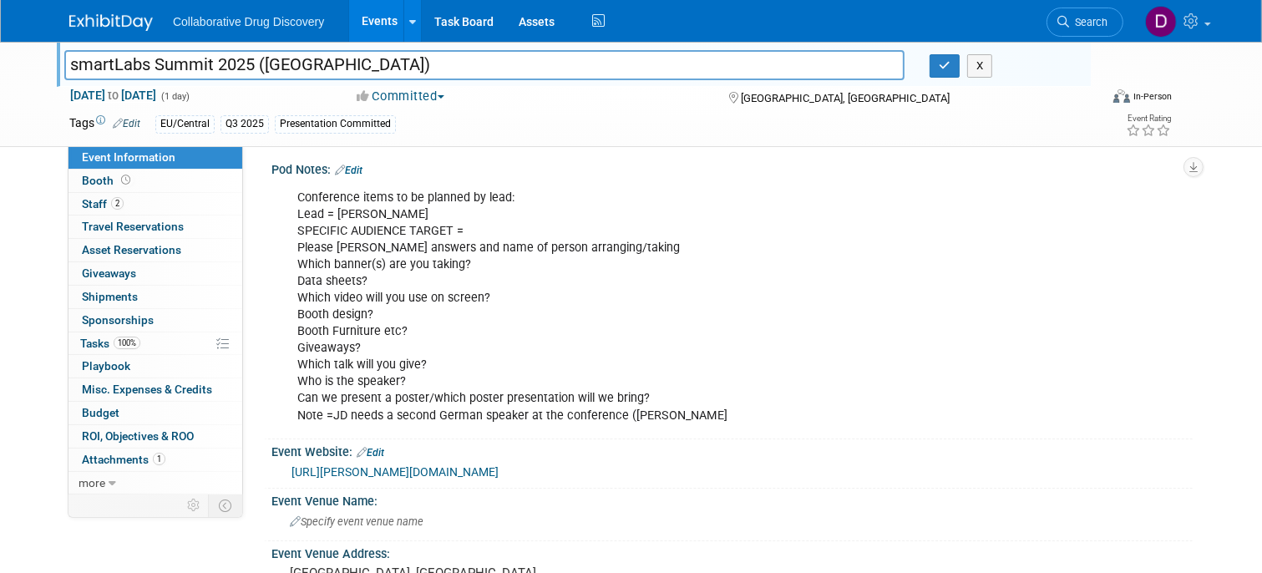
click at [163, 63] on input "smartLabs Summit 2025 ([GEOGRAPHIC_DATA])" at bounding box center [484, 64] width 840 height 29
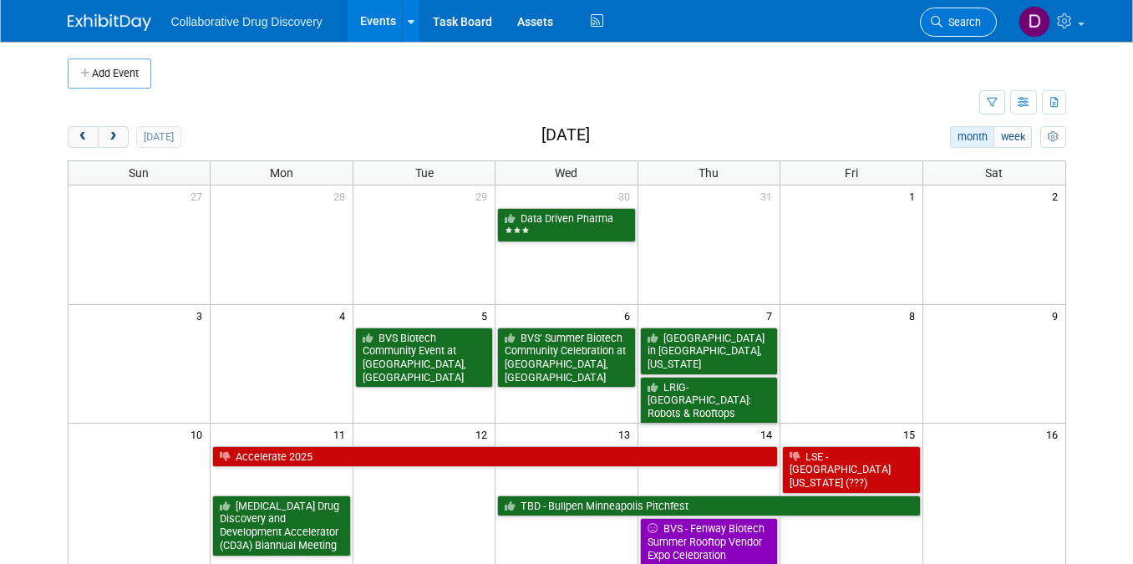
click at [967, 21] on span "Search" at bounding box center [961, 22] width 38 height 13
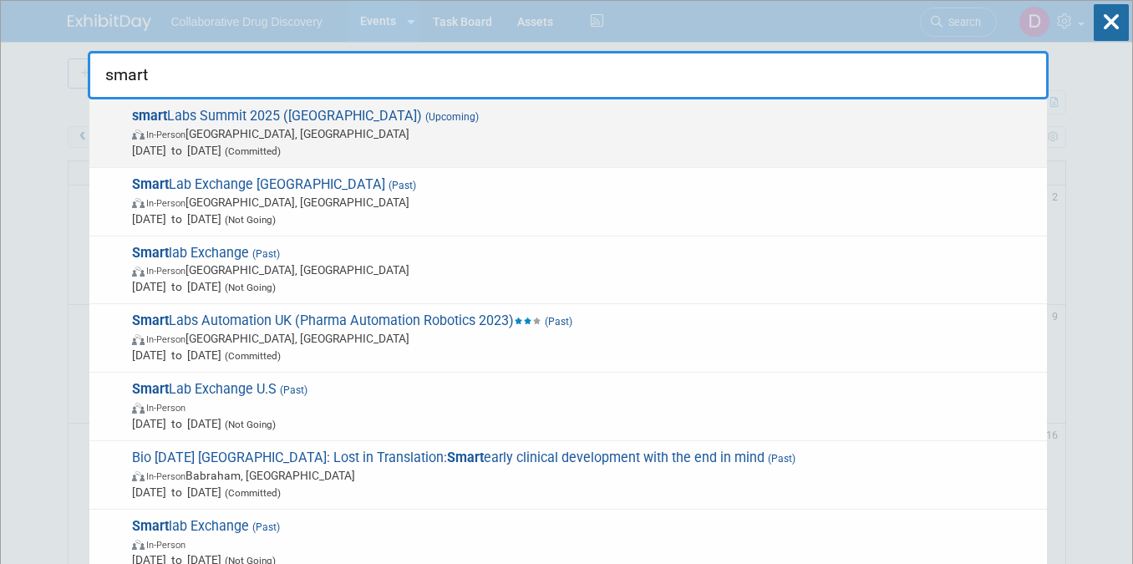
type input "smart"
click at [378, 134] on span "In-Person [GEOGRAPHIC_DATA], [GEOGRAPHIC_DATA]" at bounding box center [585, 133] width 906 height 17
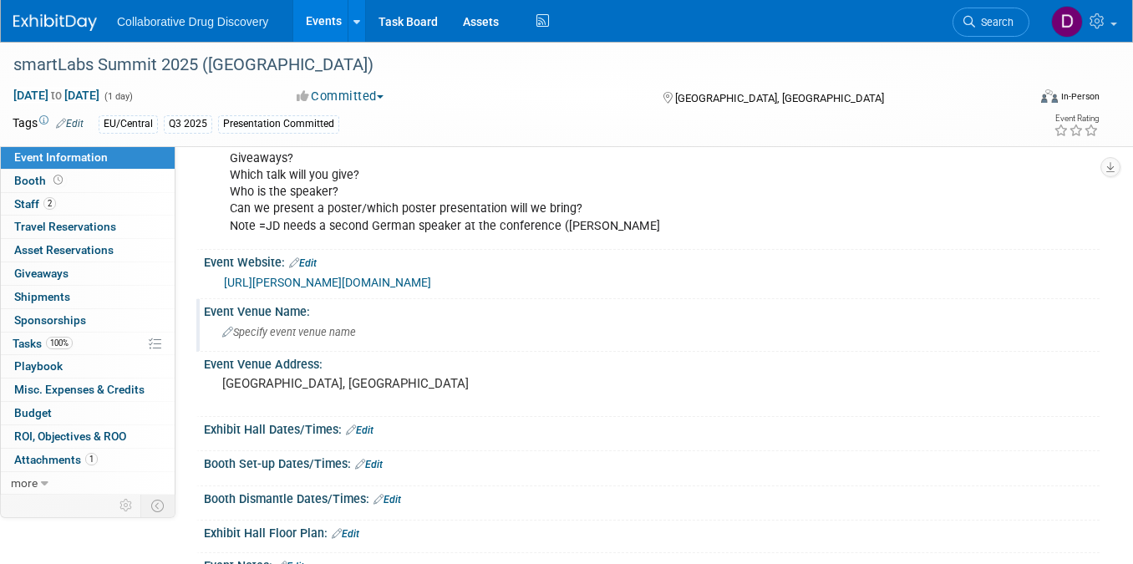
scroll to position [180, 0]
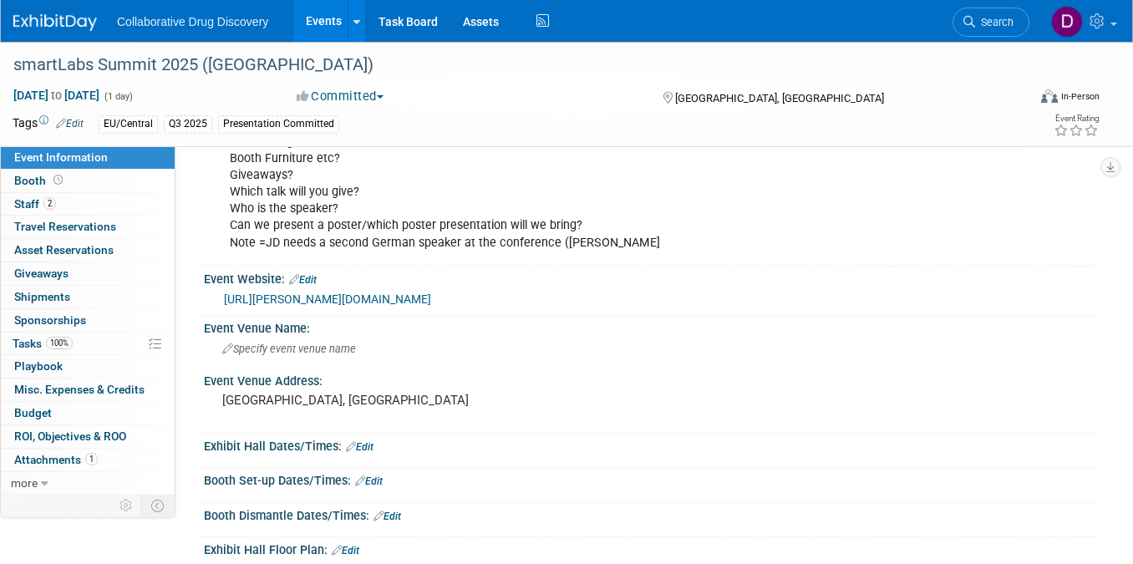
click at [415, 306] on div "[URL][PERSON_NAME][DOMAIN_NAME]" at bounding box center [655, 299] width 863 height 19
click at [418, 299] on link "[URL][PERSON_NAME][DOMAIN_NAME]" at bounding box center [327, 298] width 207 height 13
